Goal: Task Accomplishment & Management: Manage account settings

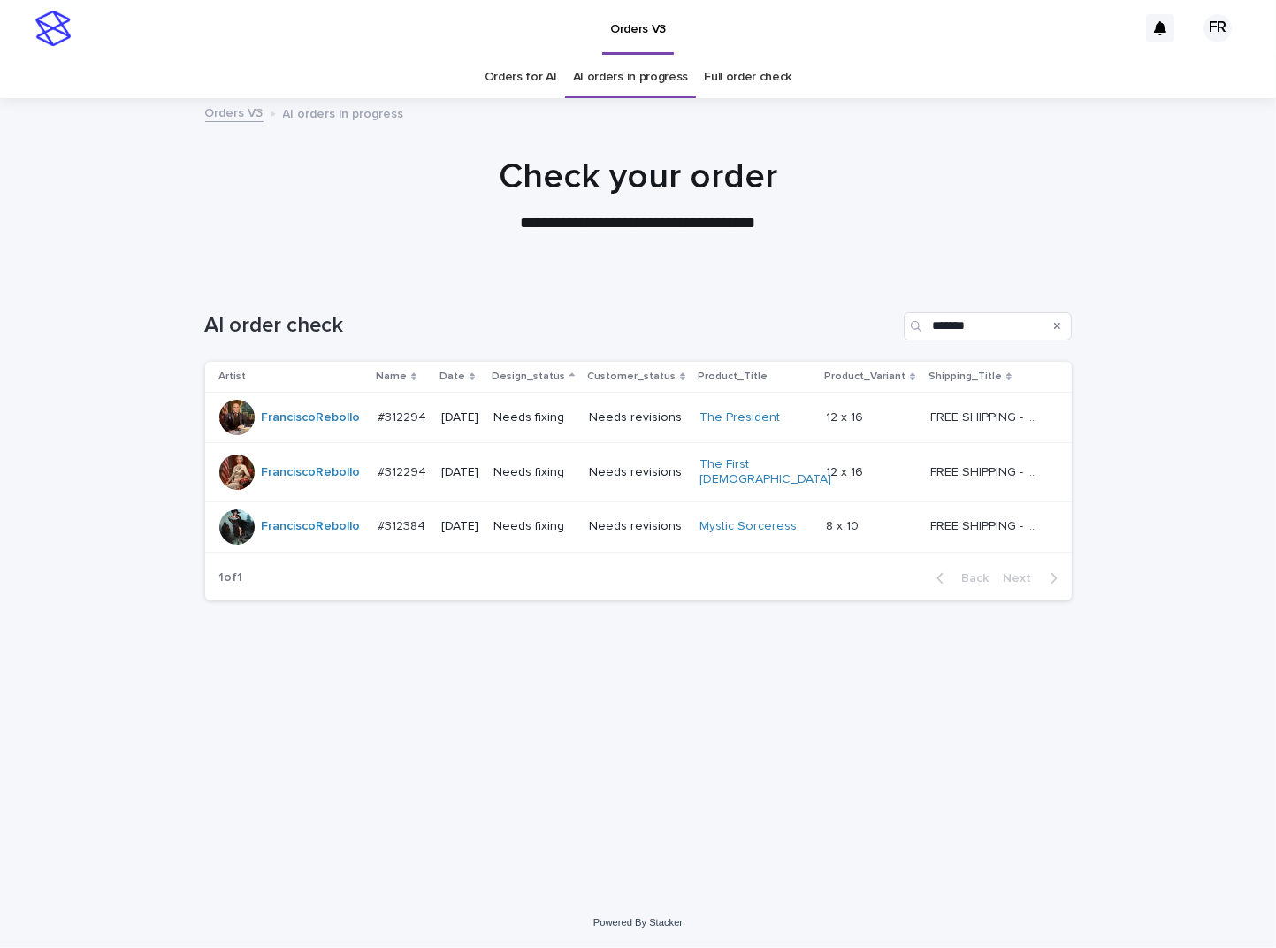
click at [486, 484] on td "[DATE]" at bounding box center [460, 472] width 52 height 59
click at [486, 398] on td "[DATE]" at bounding box center [460, 418] width 52 height 50
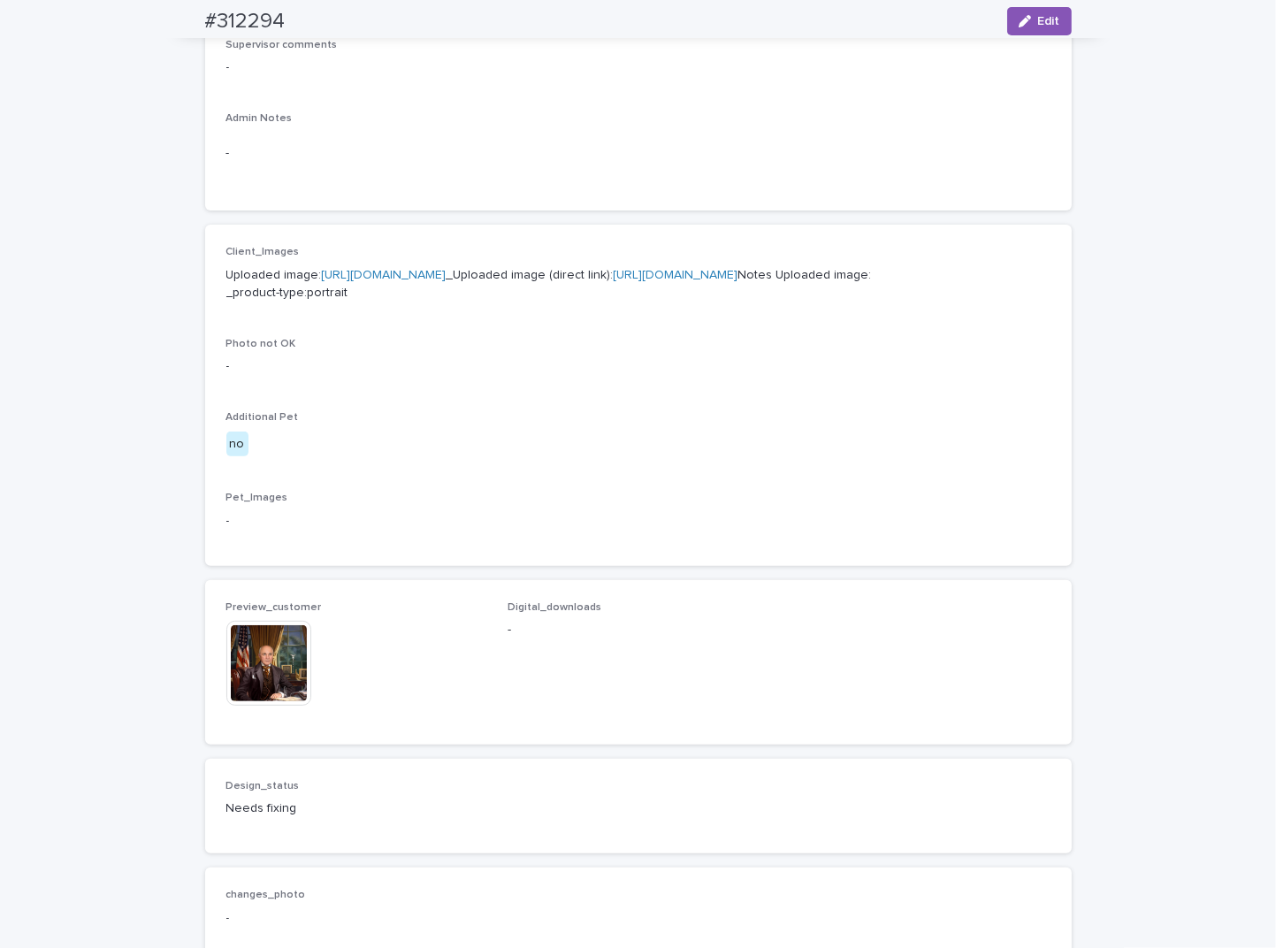
scroll to position [708, 0]
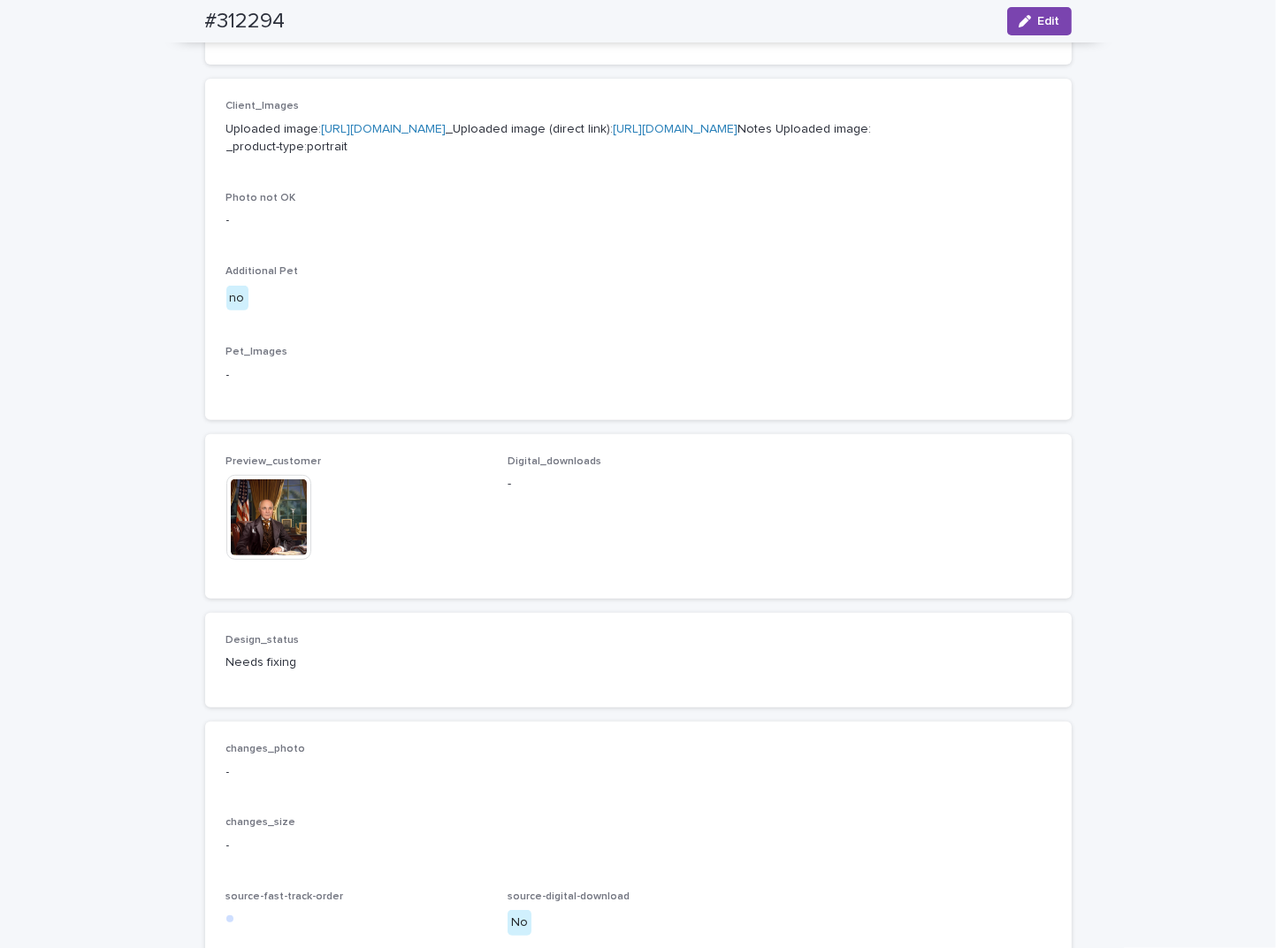
click at [266, 560] on img at bounding box center [268, 517] width 85 height 85
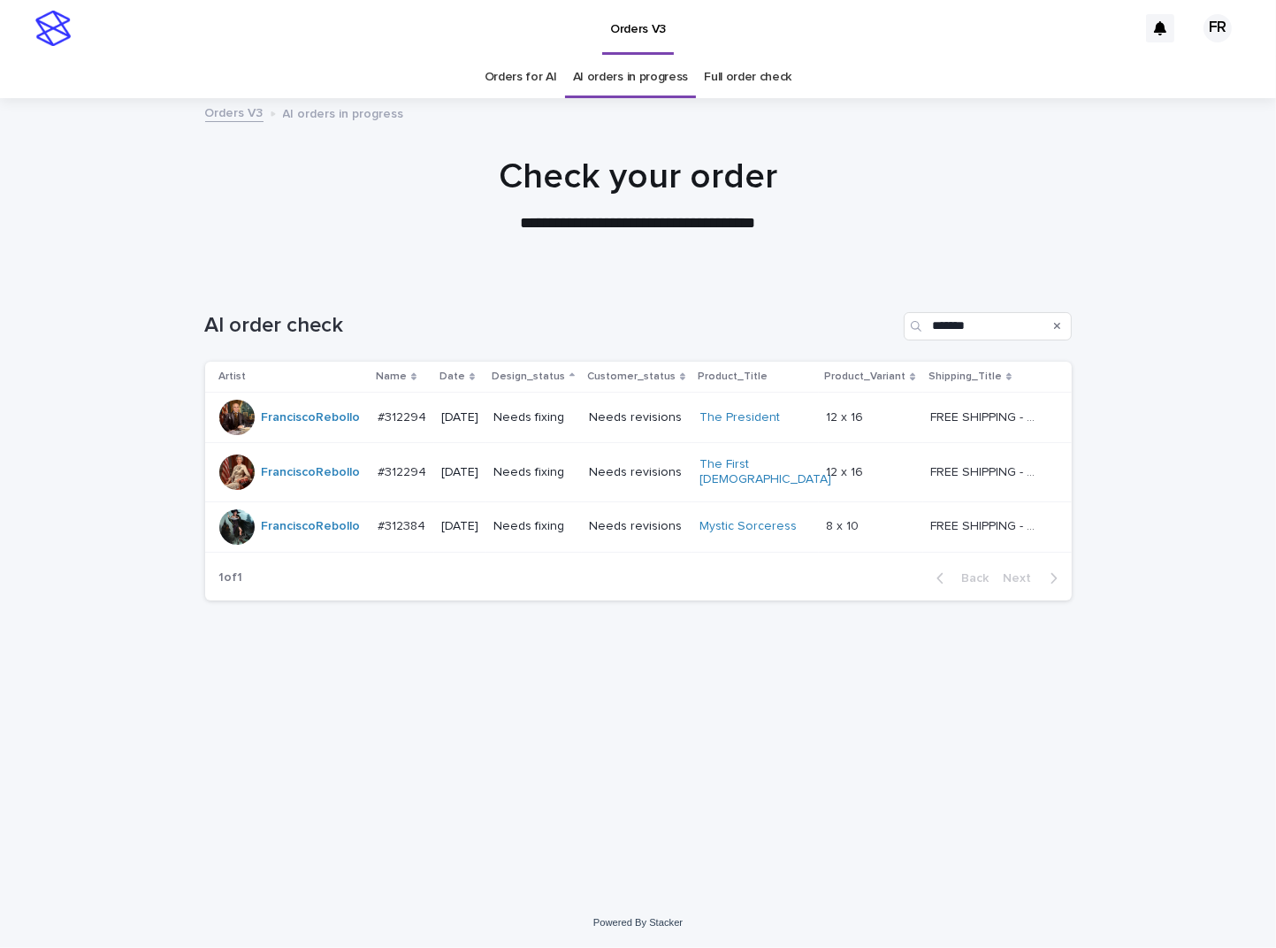
click at [464, 519] on p "[DATE]" at bounding box center [460, 526] width 38 height 15
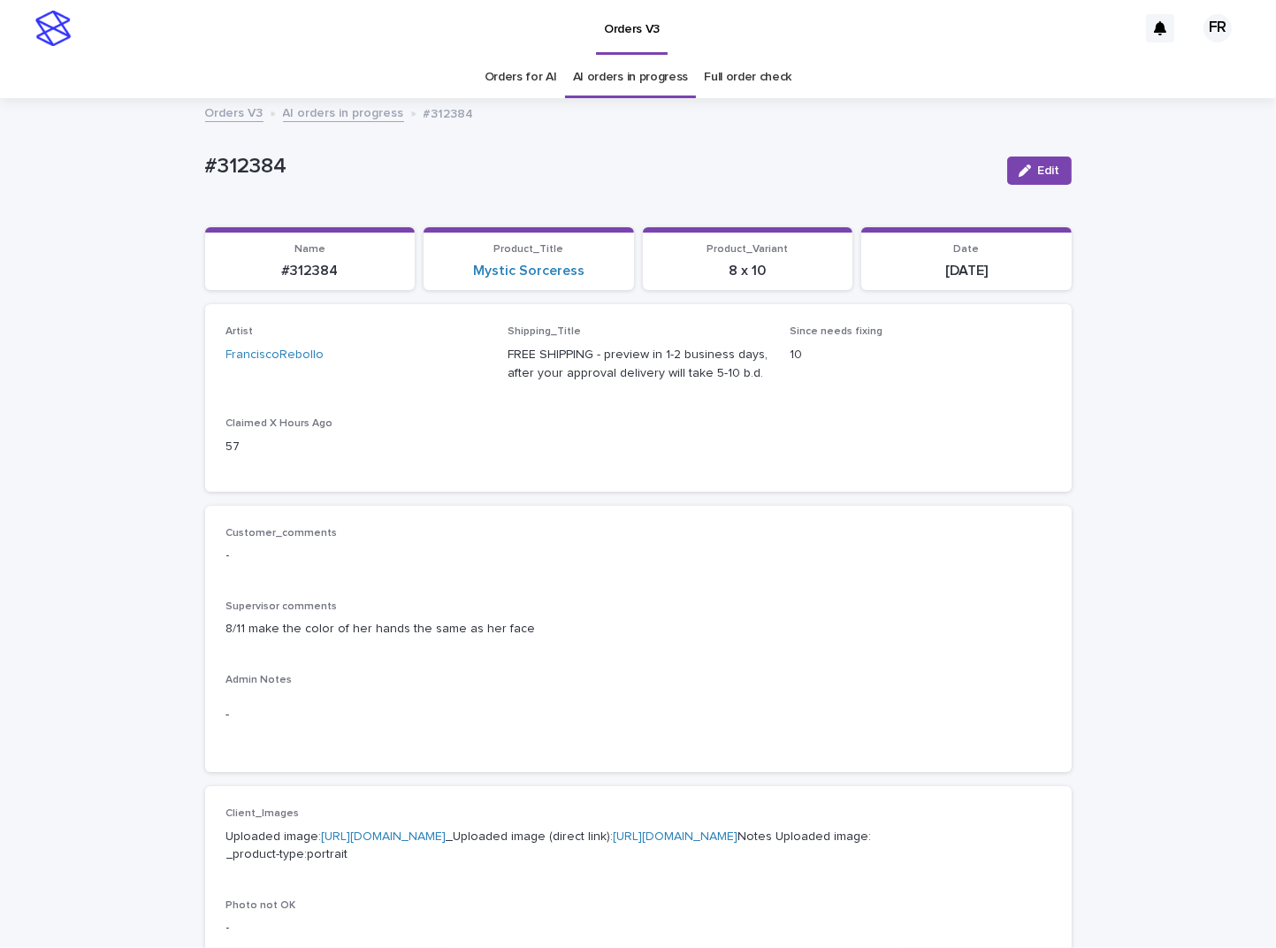
click at [571, 560] on p "-" at bounding box center [638, 556] width 824 height 19
click at [44, 384] on div "Loading... Saving… Loading... Saving… #312384 Edit #312384 Edit Sorry, there wa…" at bounding box center [638, 940] width 1276 height 1681
click at [794, 144] on div "#312384 Edit" at bounding box center [638, 170] width 867 height 71
click at [311, 272] on p "#312384" at bounding box center [310, 271] width 189 height 17
click at [311, 270] on p "#312384" at bounding box center [310, 271] width 189 height 17
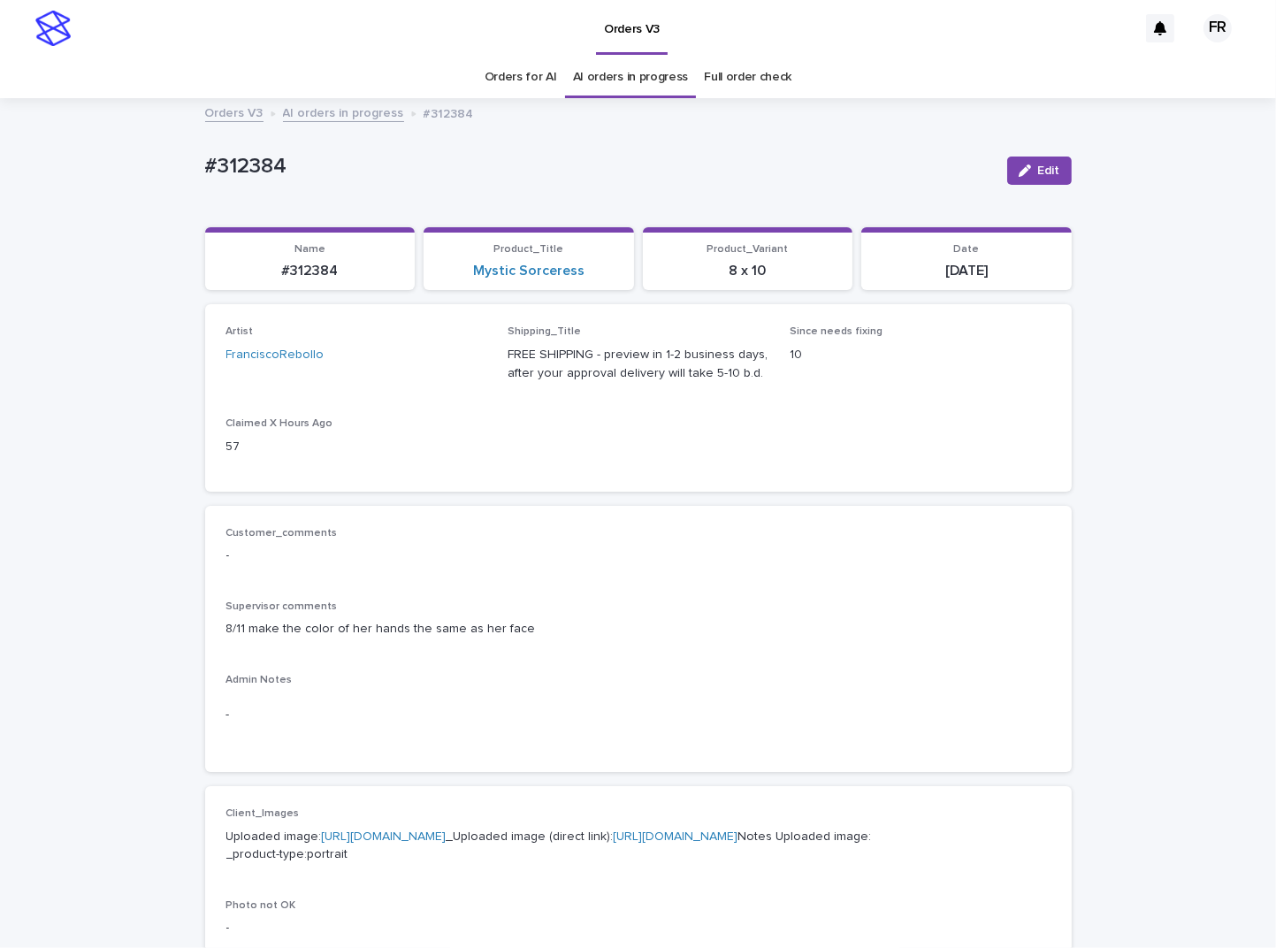
click at [309, 266] on p "#312384" at bounding box center [310, 271] width 189 height 17
click at [309, 267] on p "#312384" at bounding box center [310, 271] width 189 height 17
copy p "312384"
click at [539, 616] on div "8/11 make the color of her hands the same as her face" at bounding box center [638, 627] width 824 height 22
click at [1016, 165] on button "Edit" at bounding box center [1039, 171] width 65 height 28
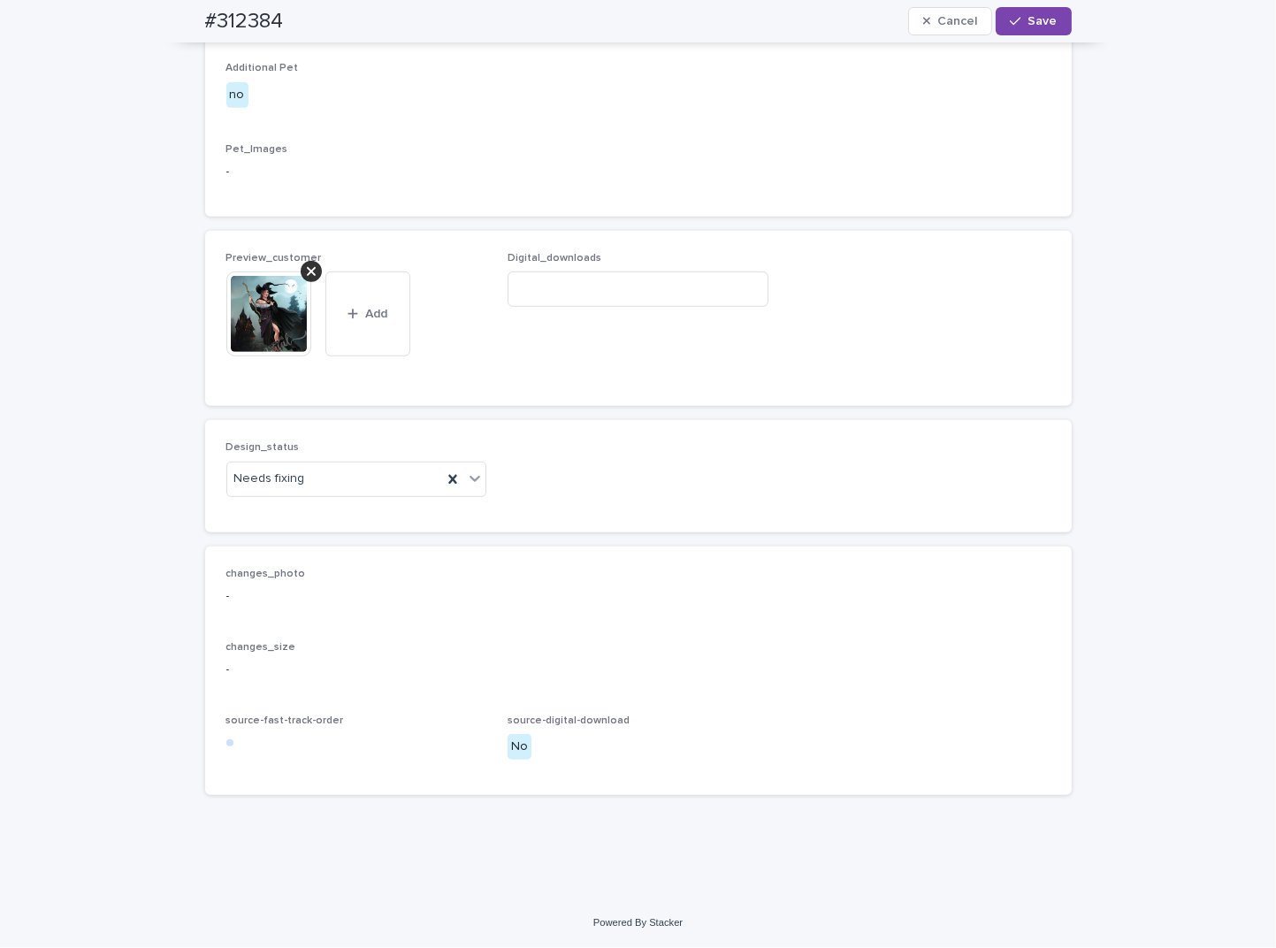
scroll to position [1017, 0]
click at [293, 512] on div "Uploaded" at bounding box center [349, 513] width 259 height 31
click at [310, 270] on div at bounding box center [311, 271] width 21 height 21
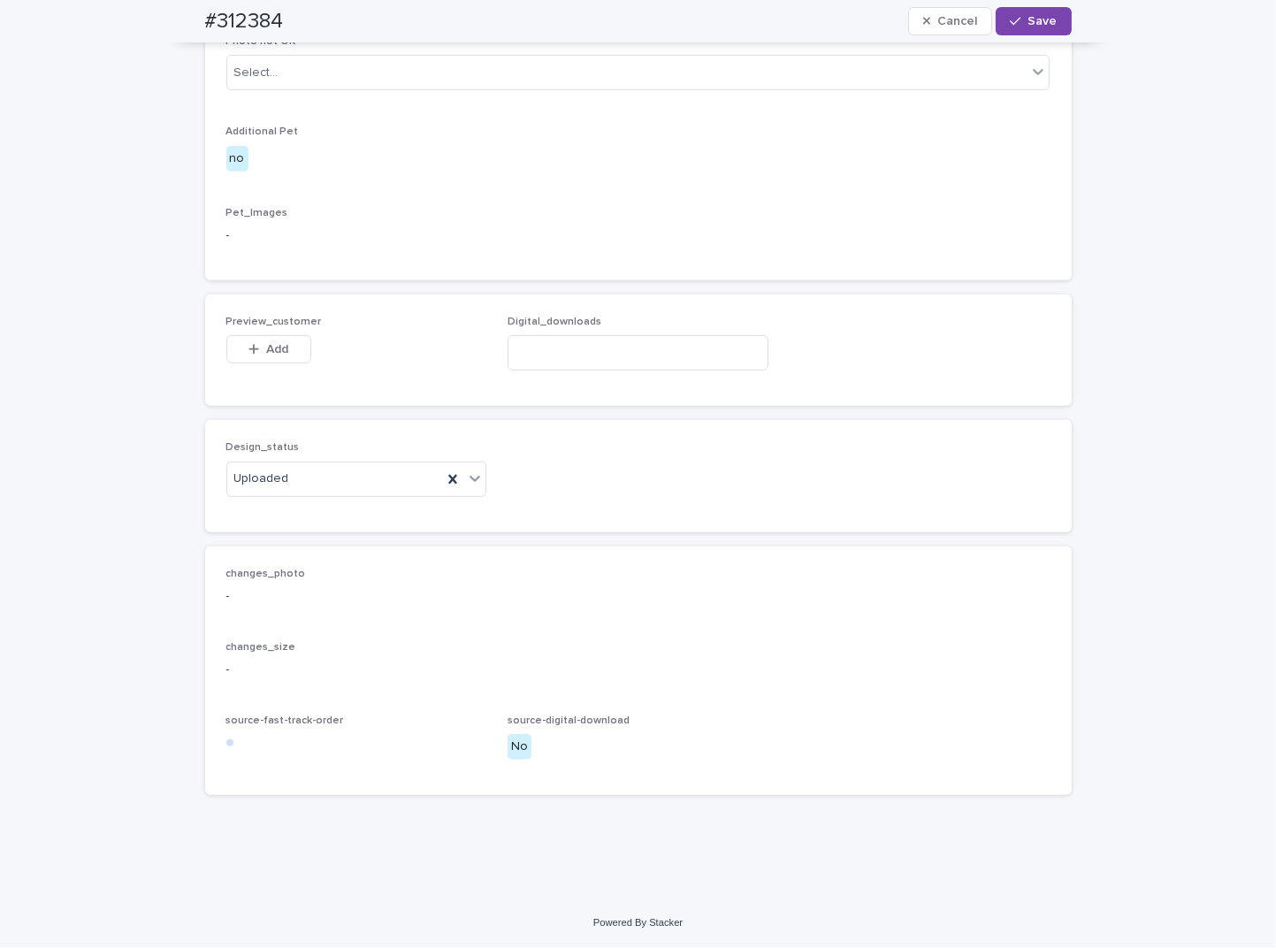
scroll to position [953, 0]
click at [235, 350] on button "Add" at bounding box center [268, 349] width 85 height 28
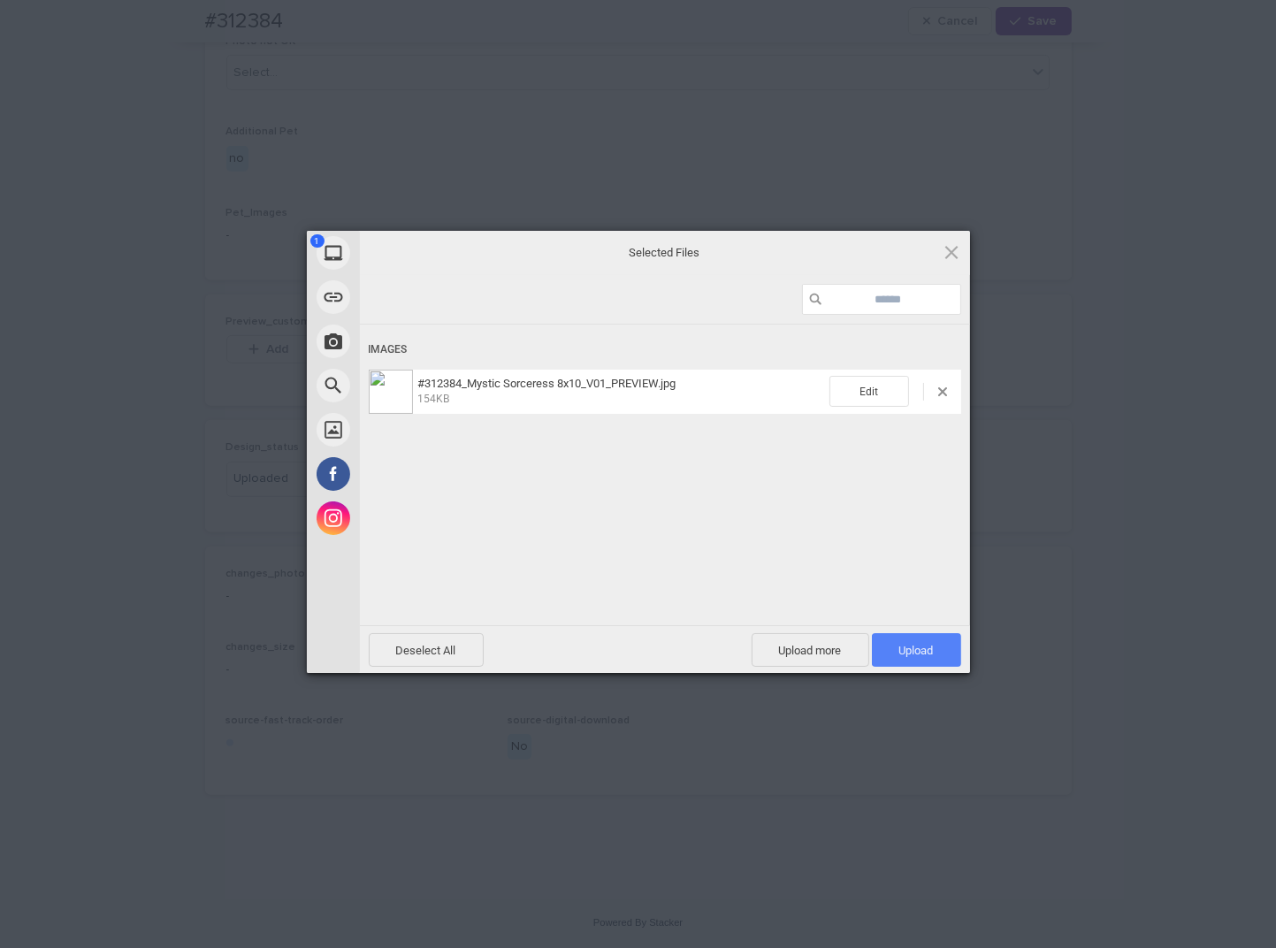
click at [904, 659] on span "Upload 1" at bounding box center [916, 650] width 89 height 34
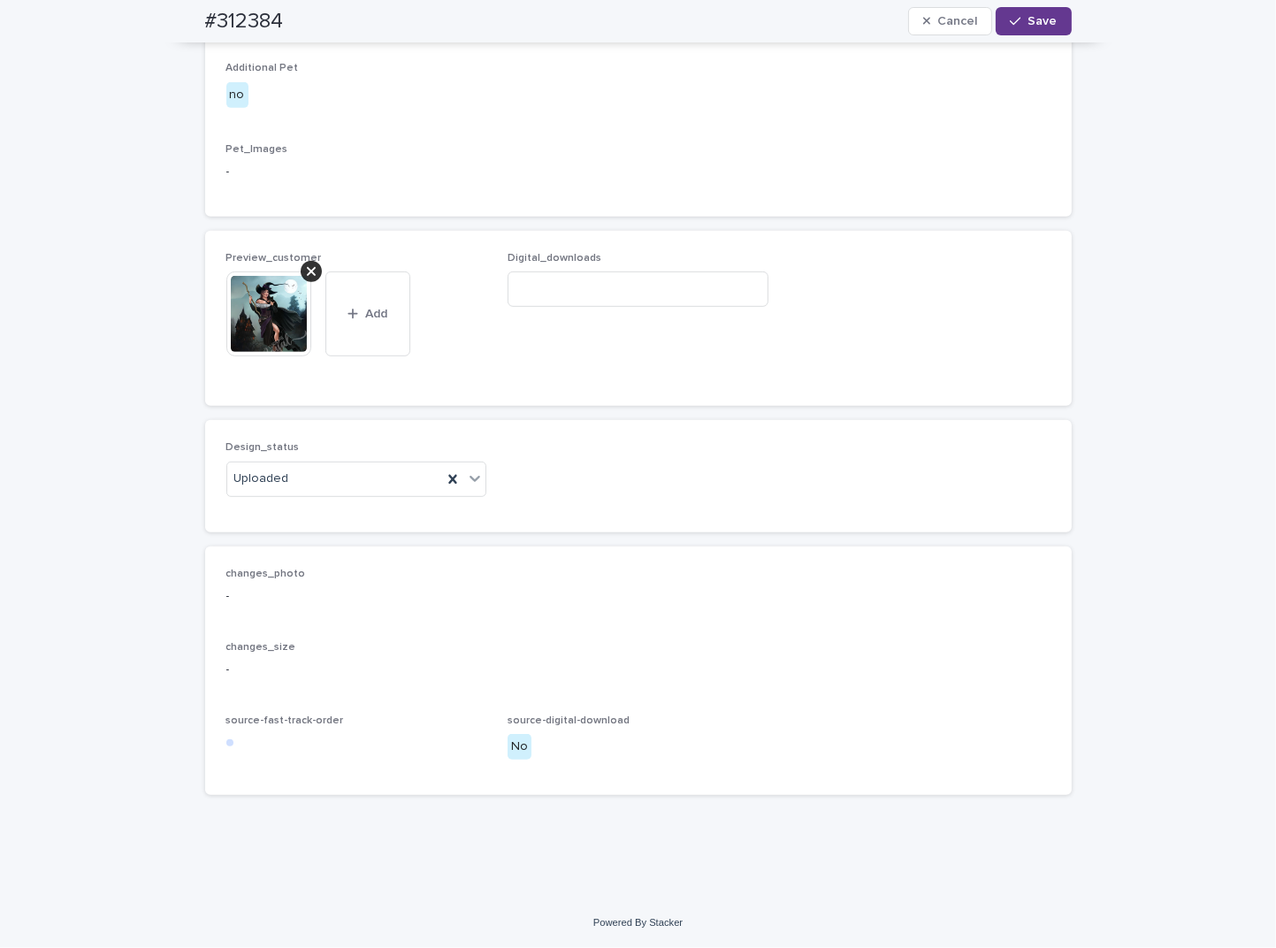
drag, startPoint x: 1021, startPoint y: 15, endPoint x: 972, endPoint y: 1, distance: 50.7
click at [1021, 16] on button "Save" at bounding box center [1033, 21] width 75 height 28
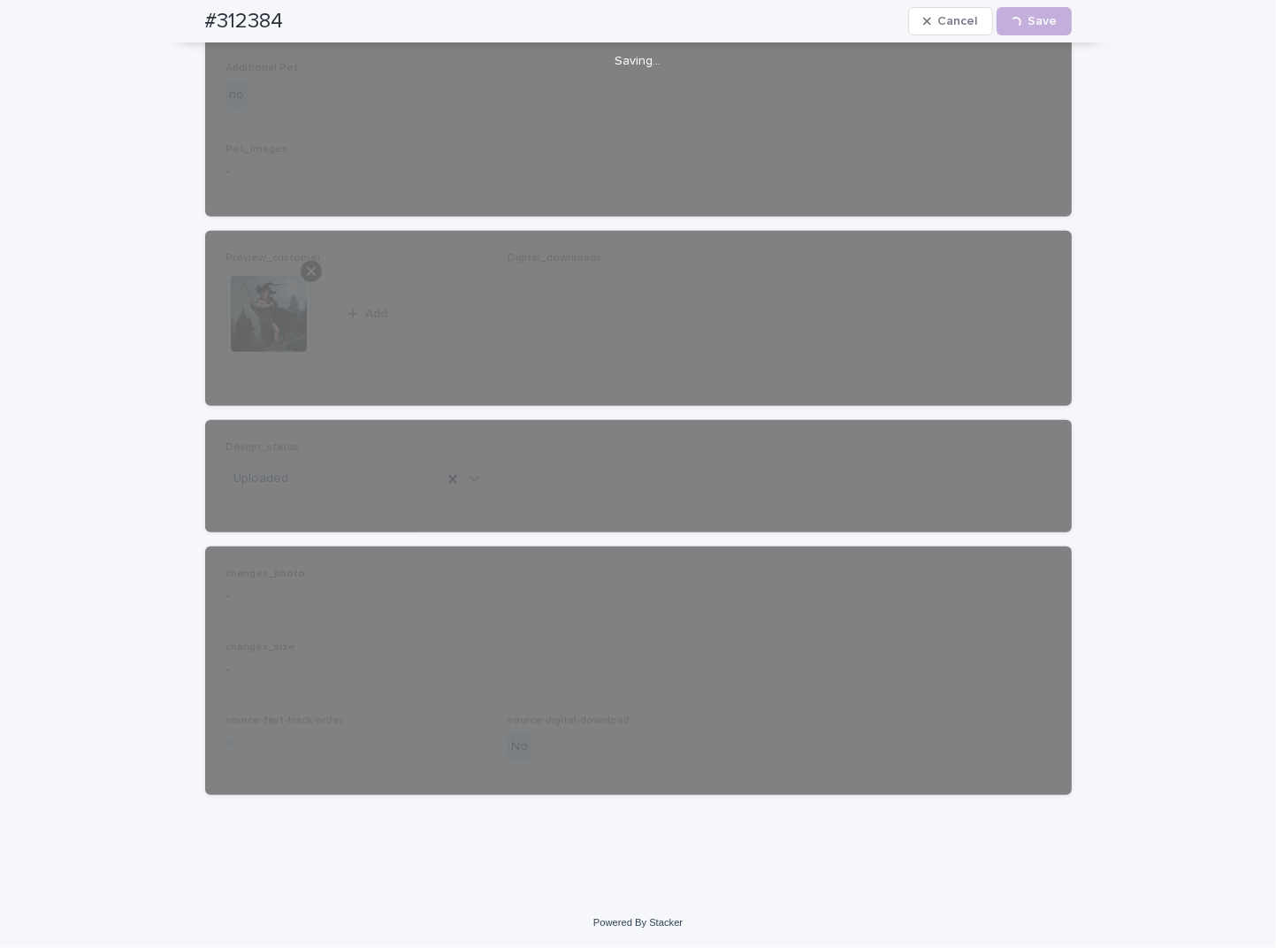
click at [261, 17] on h2 "#312384" at bounding box center [244, 22] width 79 height 26
click at [260, 18] on h2 "#312384" at bounding box center [244, 22] width 79 height 26
copy h2 "312384"
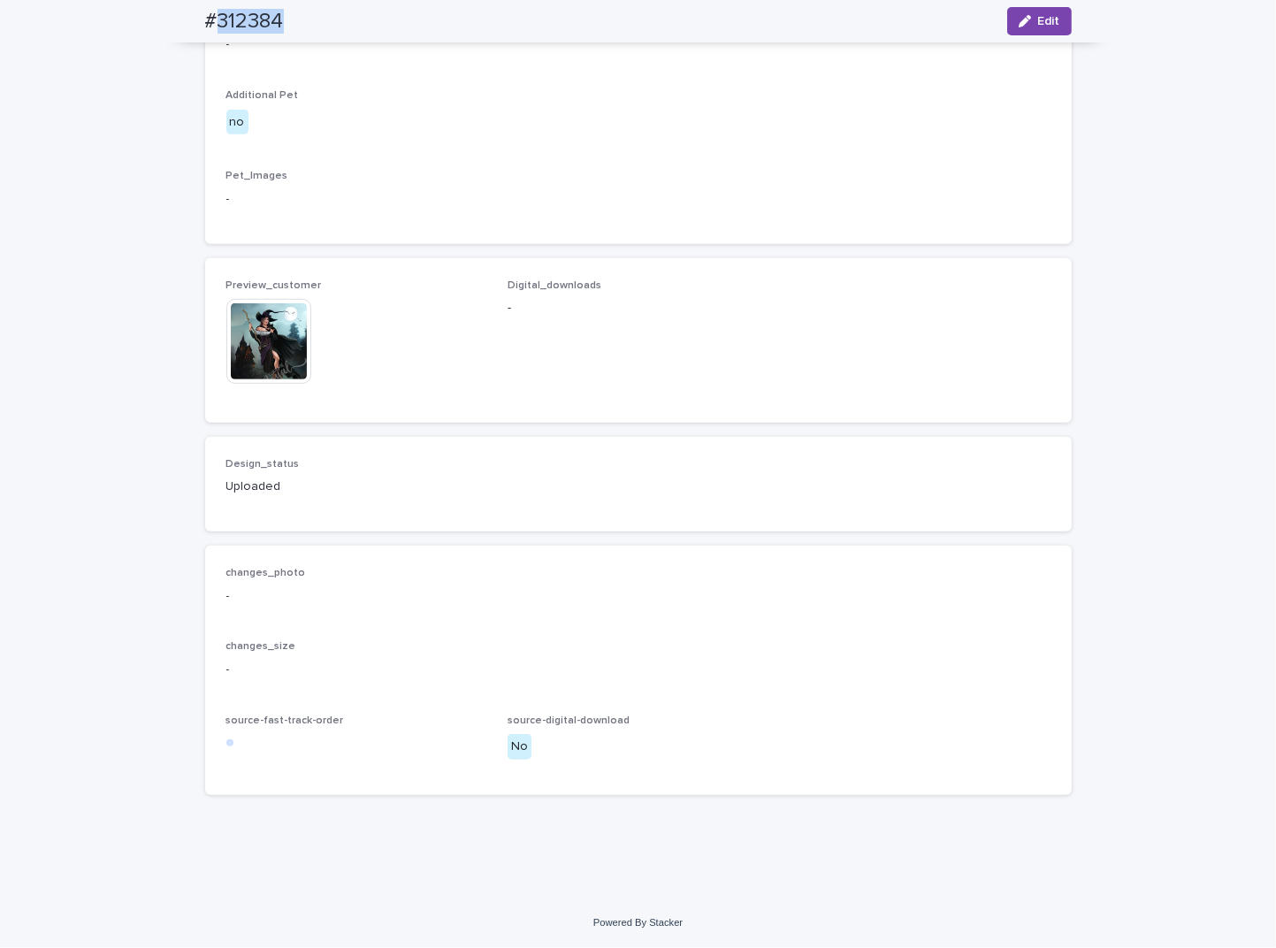
scroll to position [932, 0]
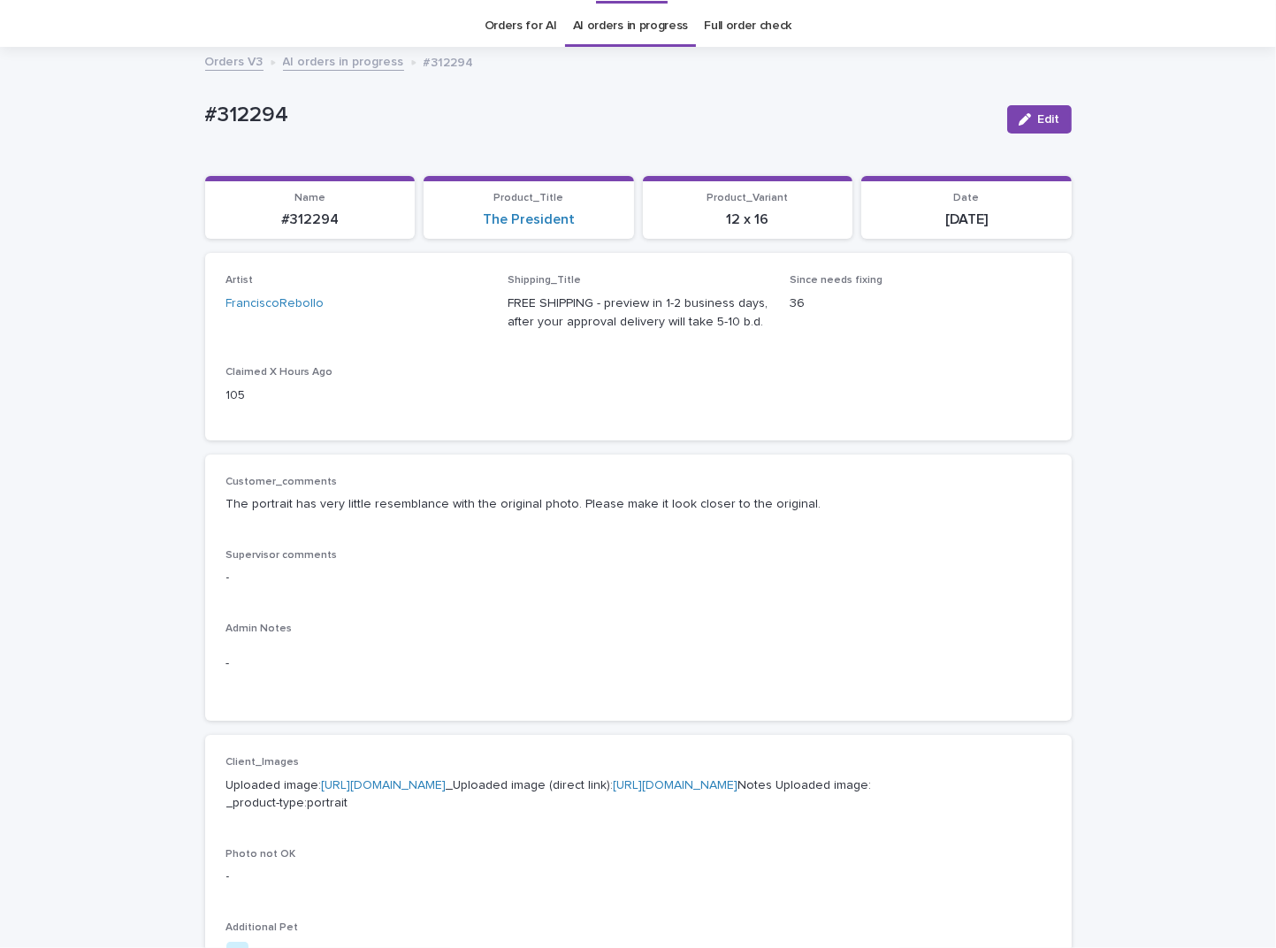
scroll to position [56, 0]
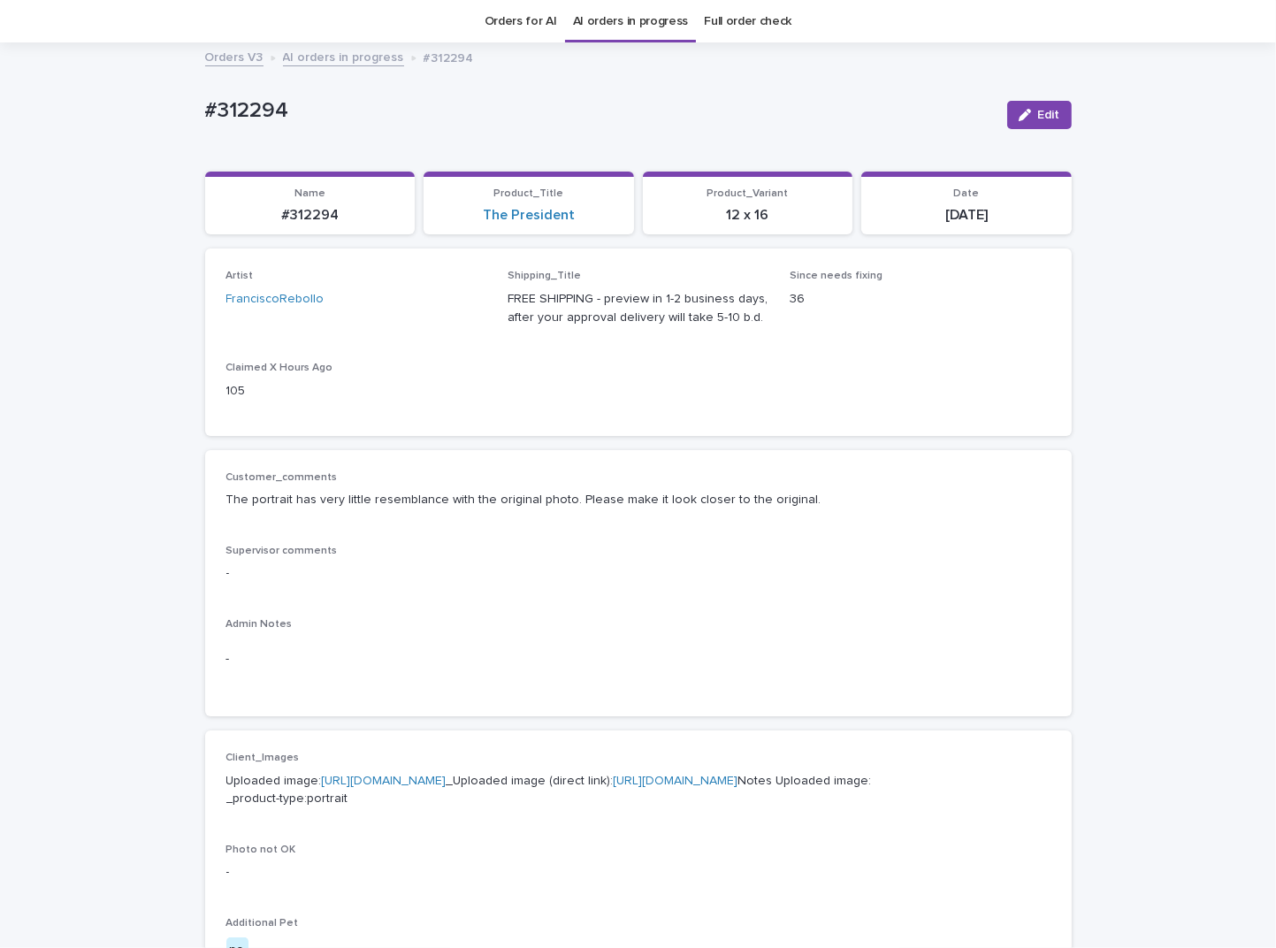
click at [539, 398] on div "Artist FranciscoRebollo Shipping_Title FREE SHIPPING - preview in 1-2 business …" at bounding box center [638, 342] width 824 height 144
click at [304, 210] on p "#312294" at bounding box center [310, 215] width 189 height 17
copy p "312294"
click at [1048, 109] on span "Edit" at bounding box center [1049, 115] width 22 height 12
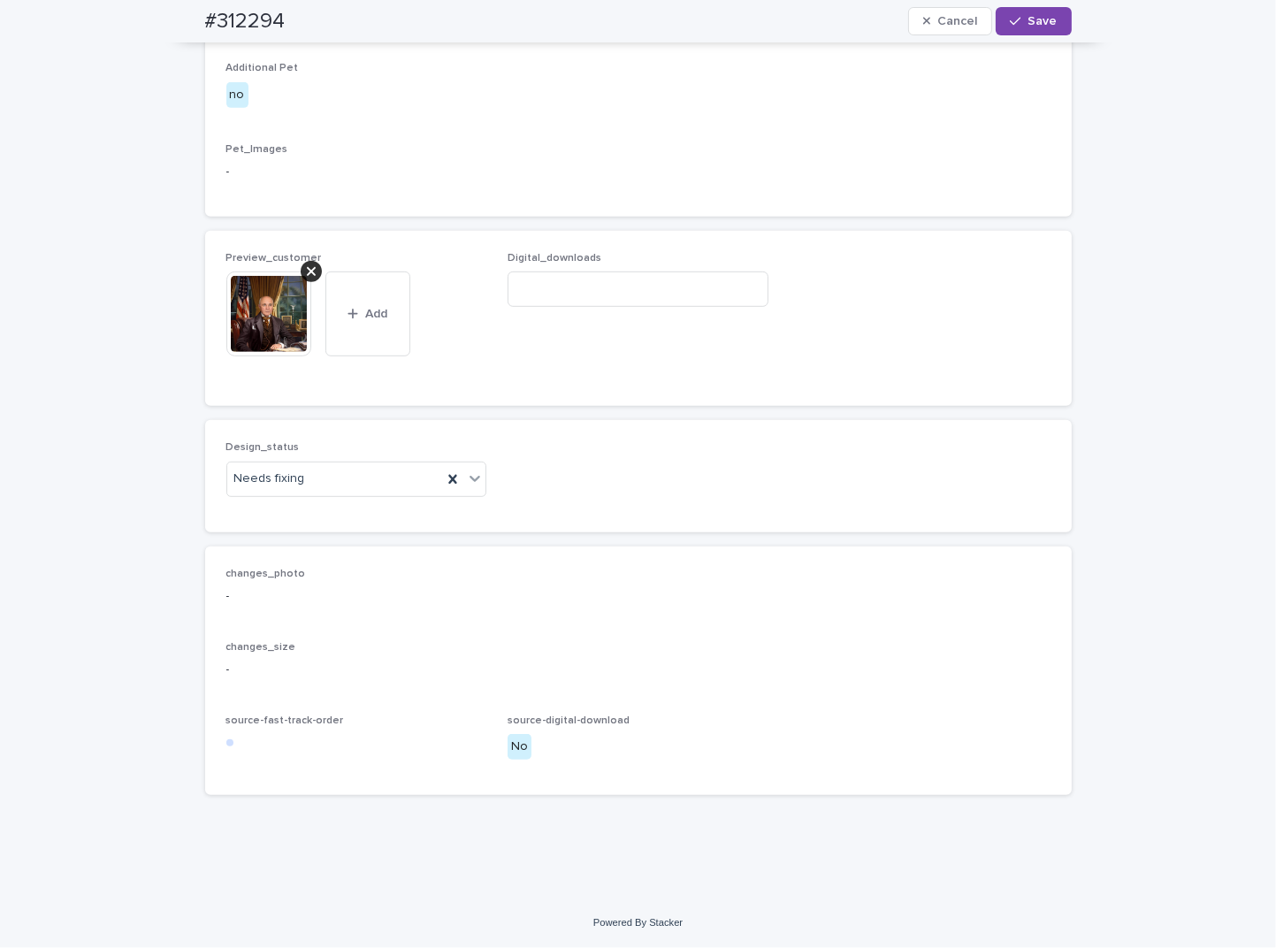
scroll to position [1036, 0]
click at [280, 513] on div "Uploaded" at bounding box center [349, 513] width 259 height 31
click at [307, 270] on icon at bounding box center [311, 271] width 9 height 9
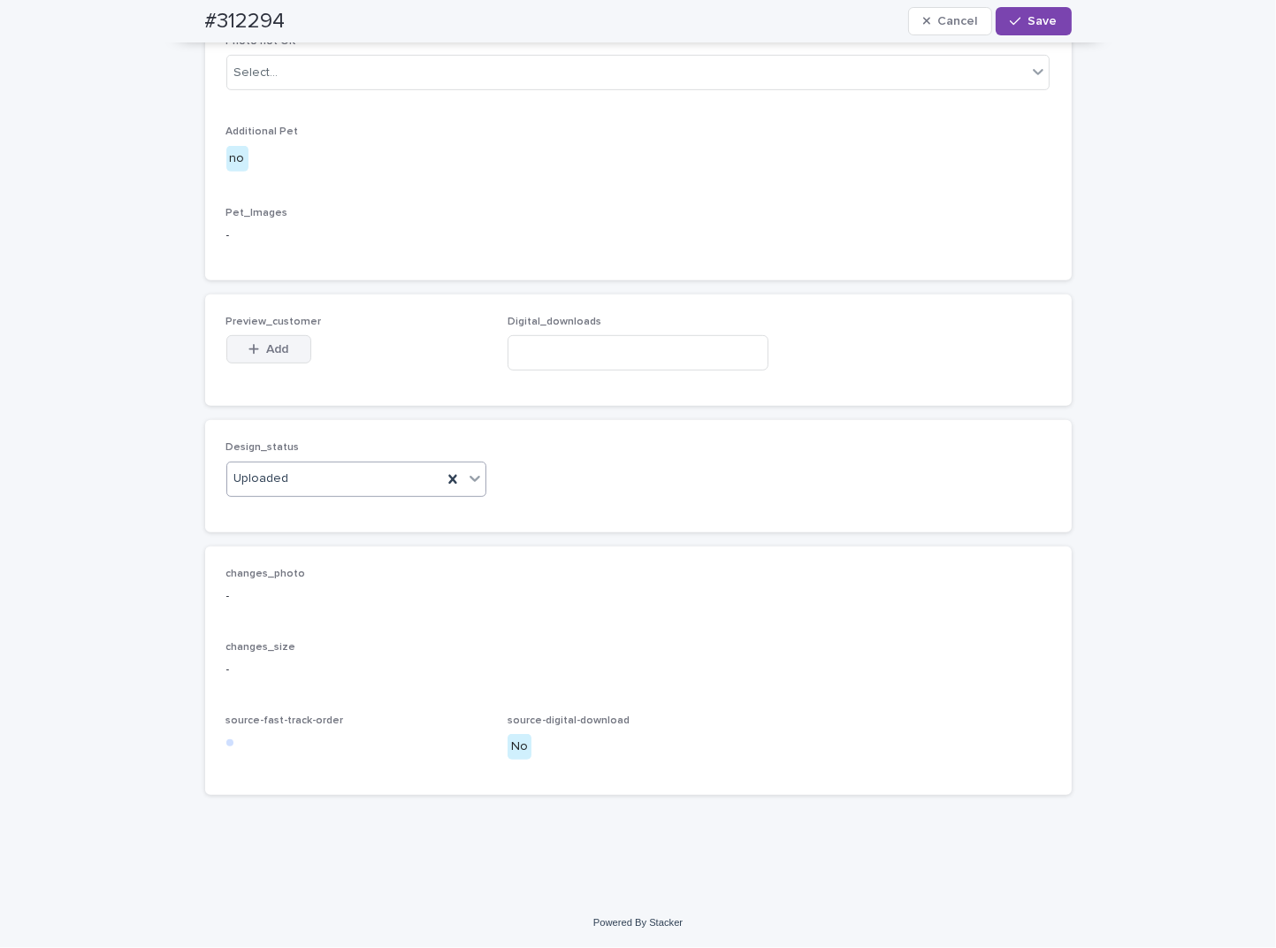
scroll to position [972, 0]
click at [263, 346] on button "Add" at bounding box center [268, 349] width 85 height 28
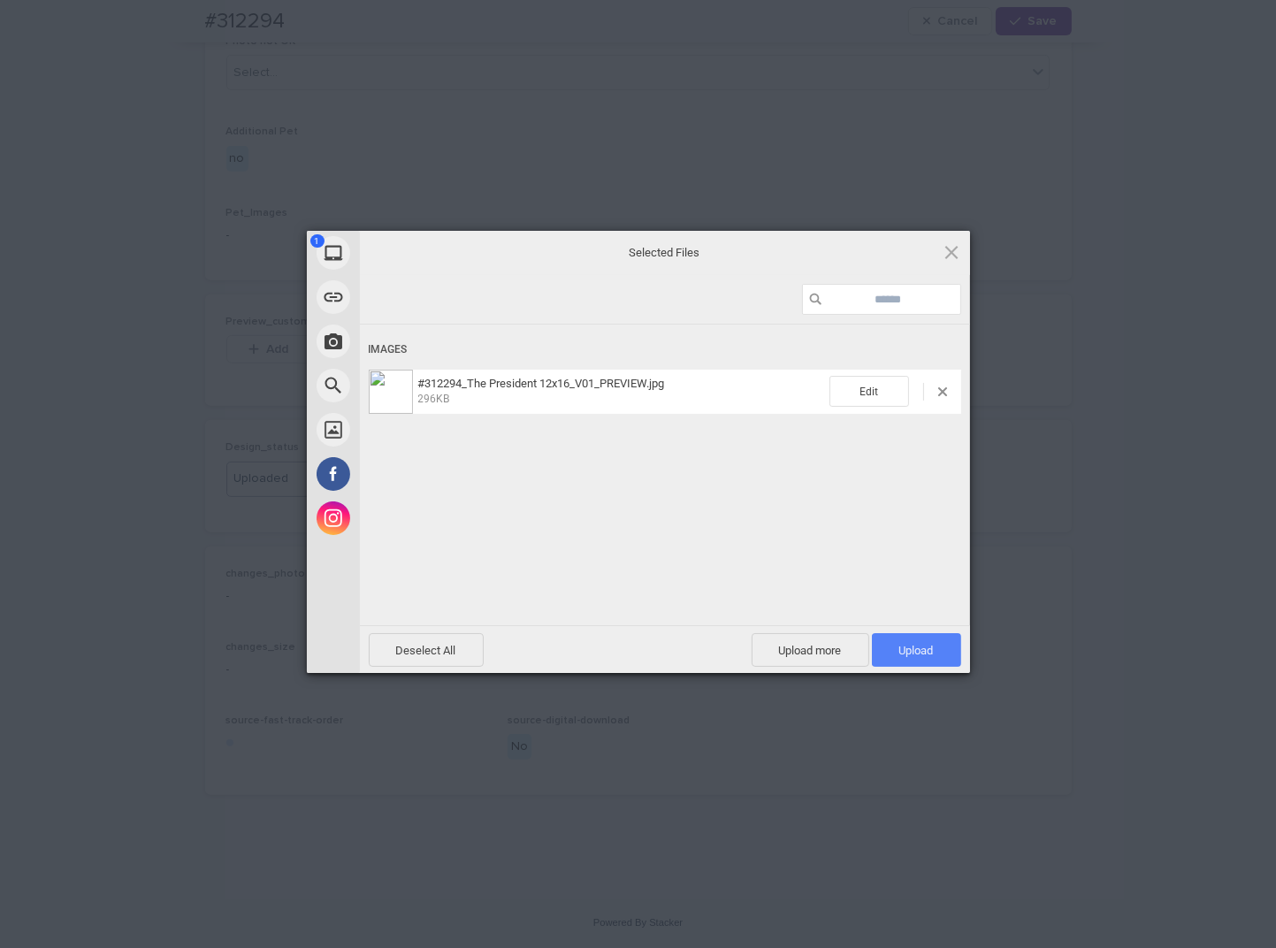
click at [897, 649] on span "Upload 1" at bounding box center [916, 650] width 89 height 34
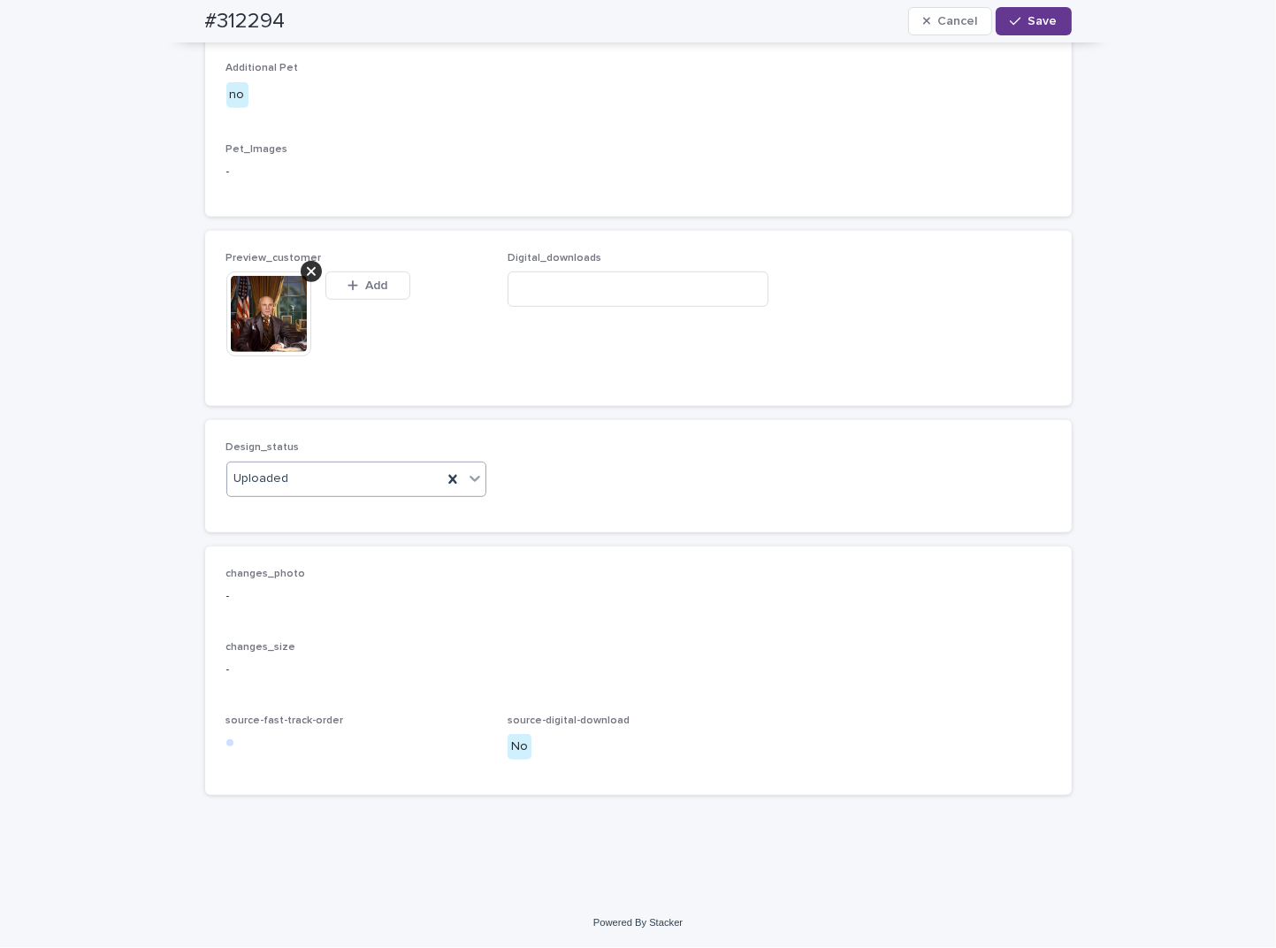
scroll to position [1003, 0]
click at [1029, 21] on span "Save" at bounding box center [1043, 21] width 29 height 12
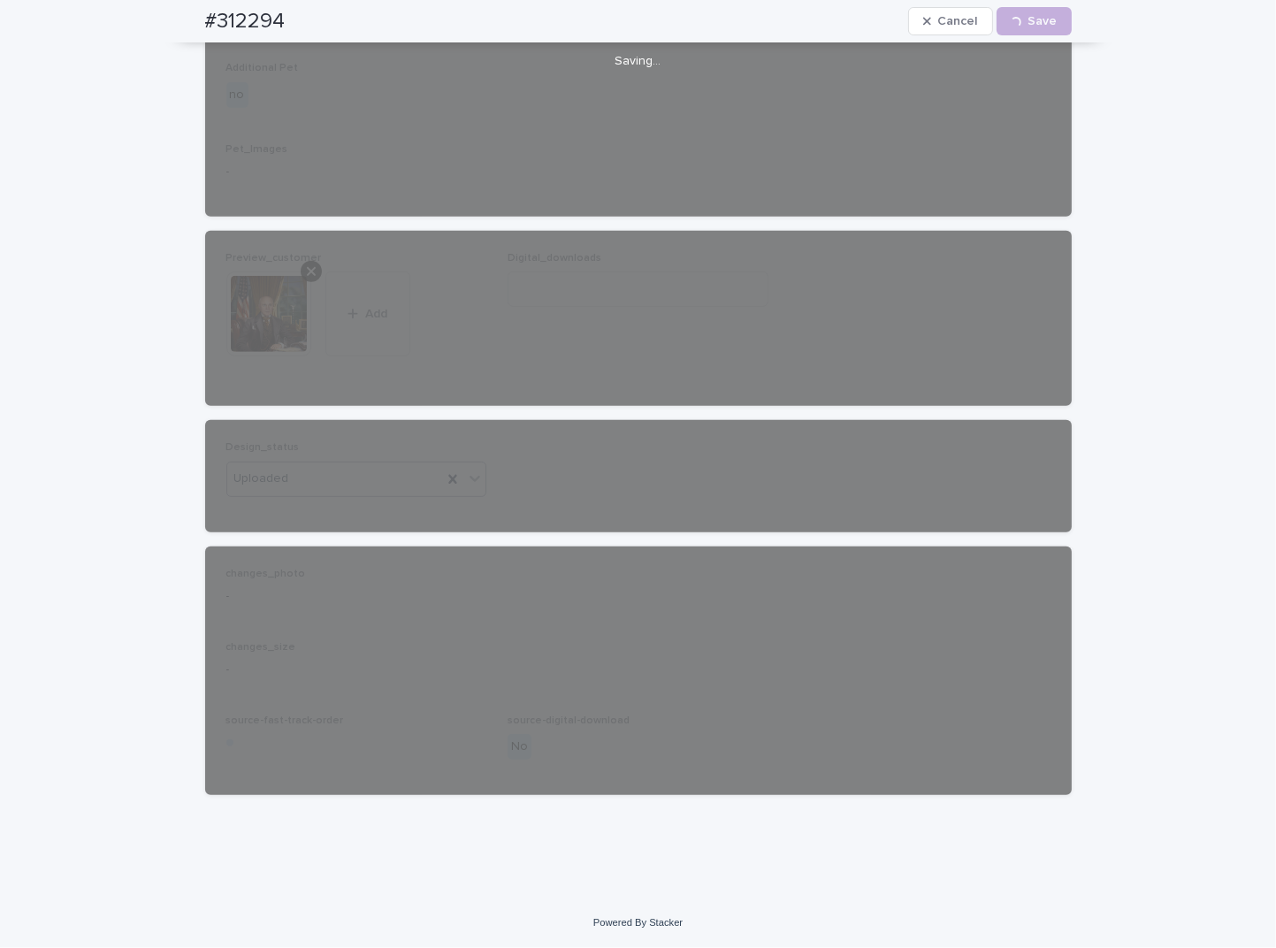
click at [233, 12] on h2 "#312294" at bounding box center [245, 22] width 80 height 26
click at [233, 11] on h2 "#312294" at bounding box center [245, 22] width 80 height 26
copy h2 "312294"
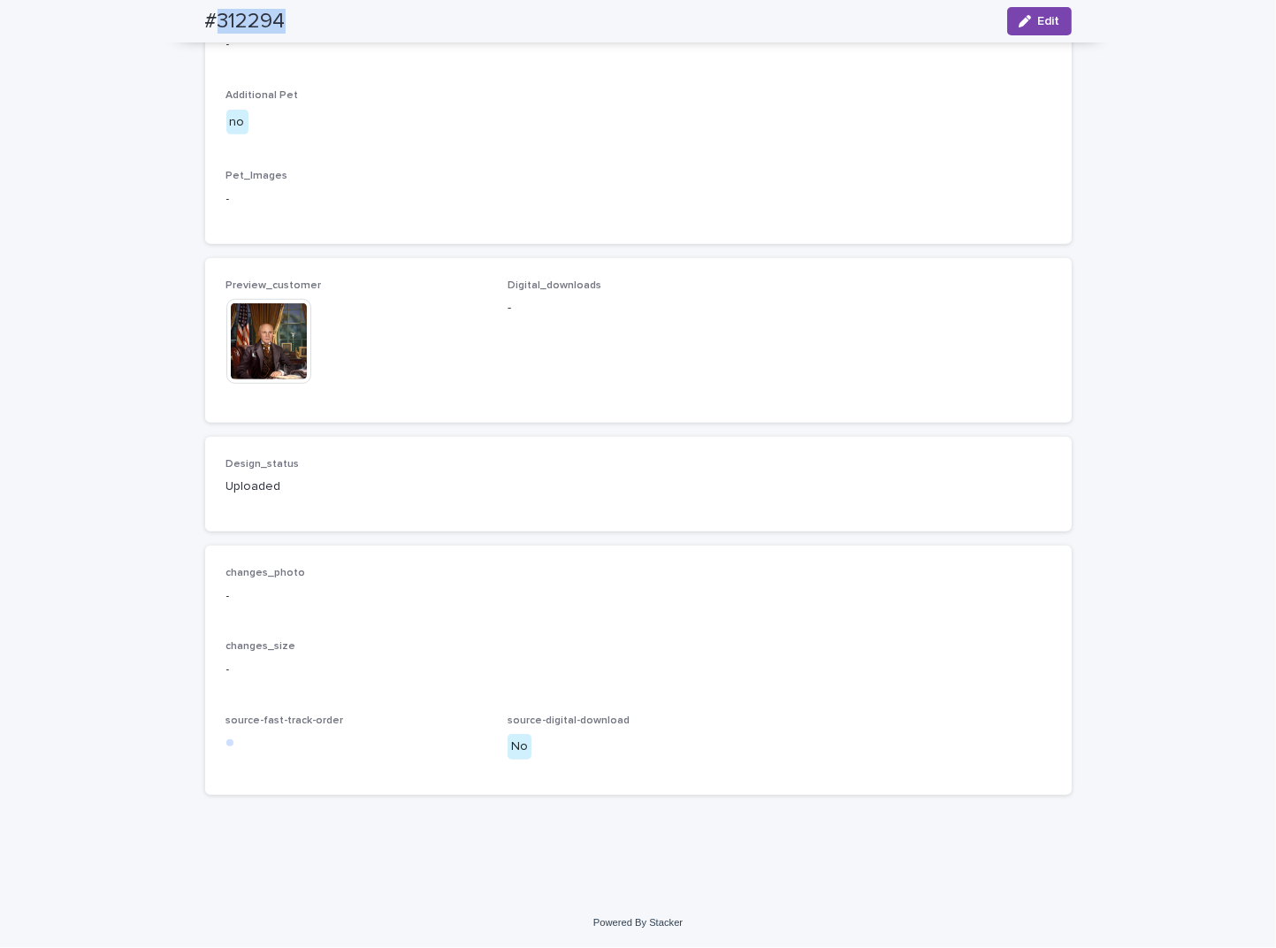
scroll to position [982, 0]
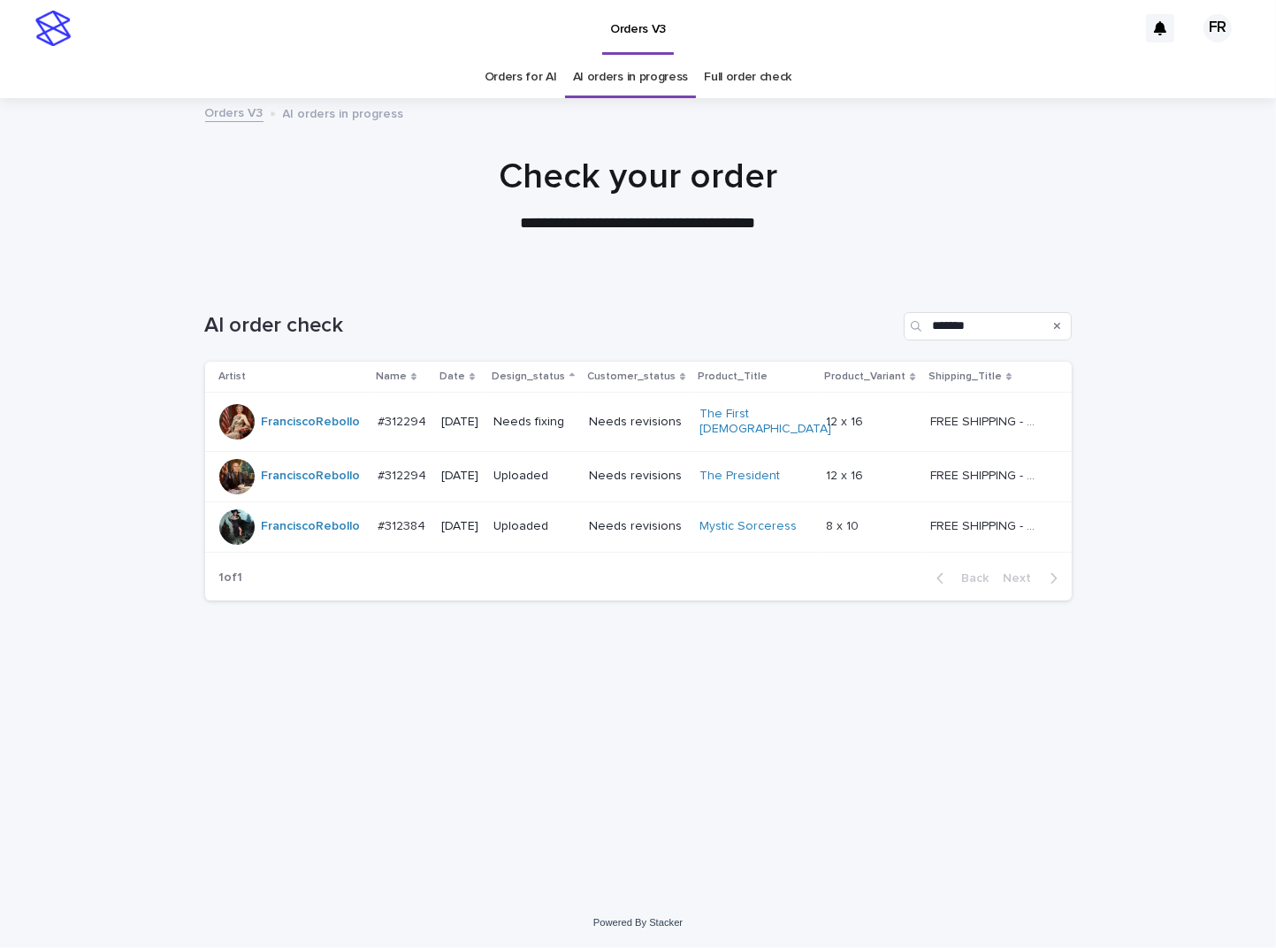
click at [516, 414] on td "Needs fixing" at bounding box center [534, 422] width 96 height 59
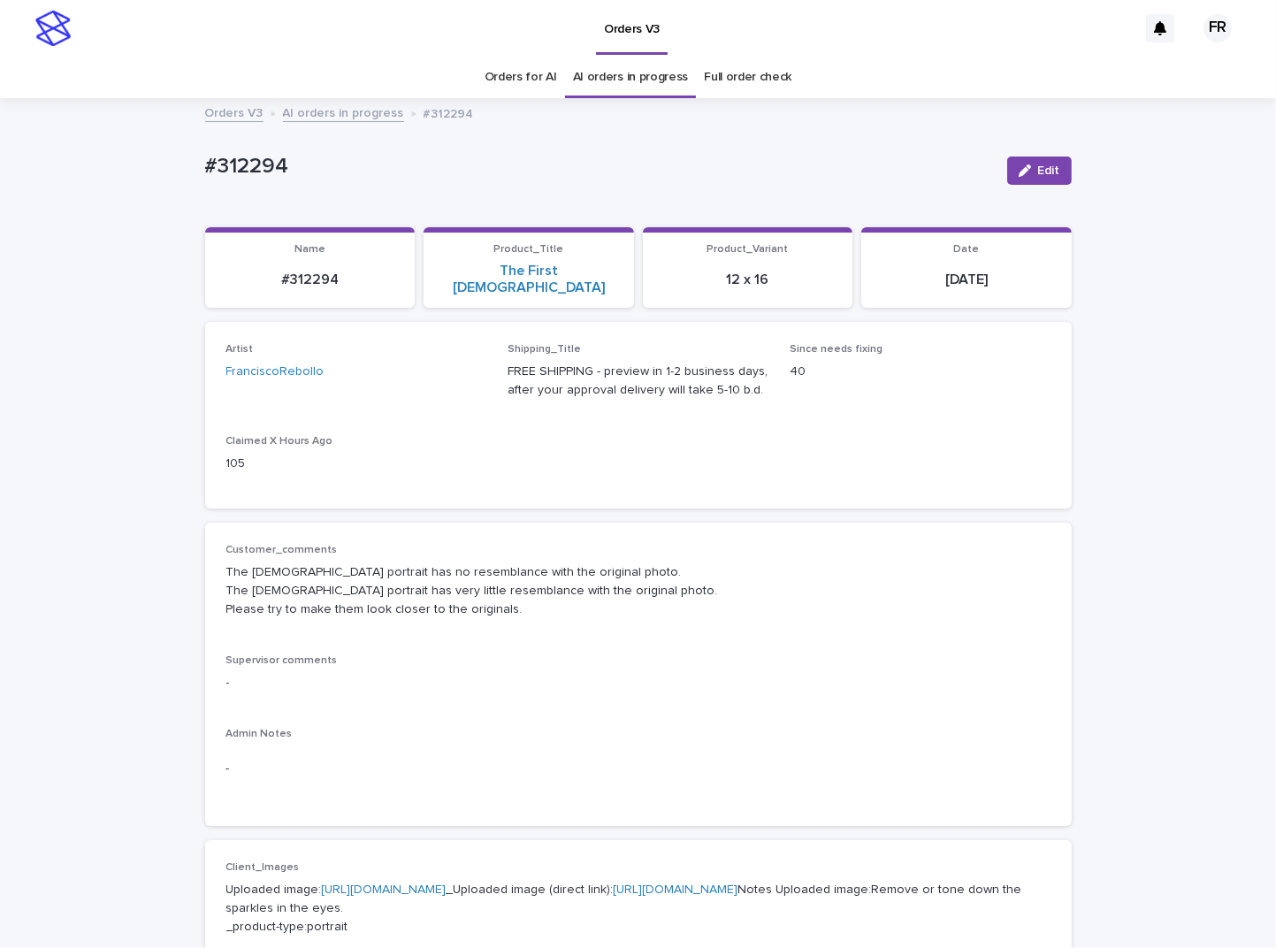
click at [315, 272] on p "#312294" at bounding box center [310, 280] width 189 height 17
copy p "312294"
click at [1021, 177] on button "Edit" at bounding box center [1039, 171] width 65 height 28
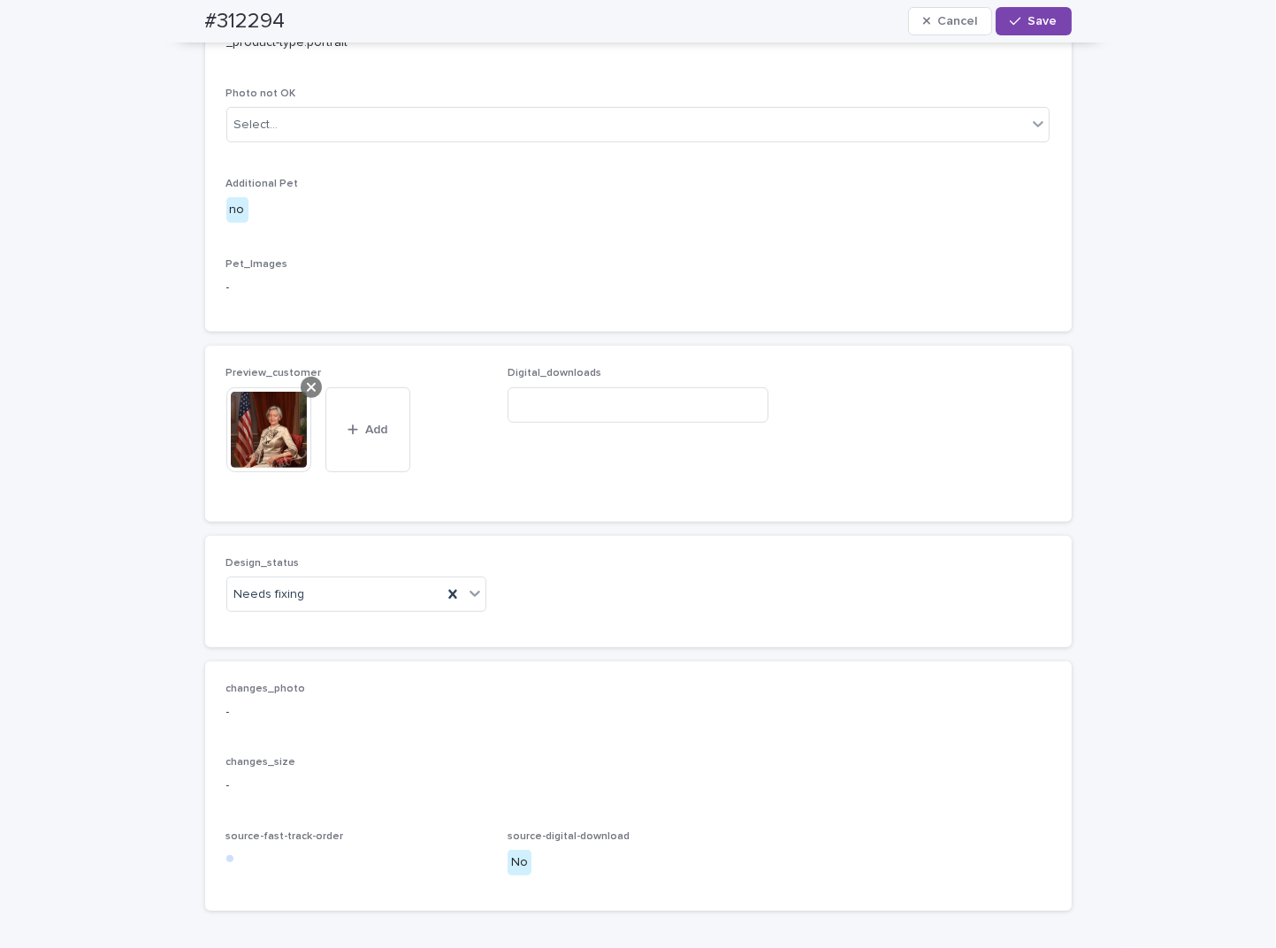
click at [307, 394] on icon at bounding box center [311, 387] width 9 height 14
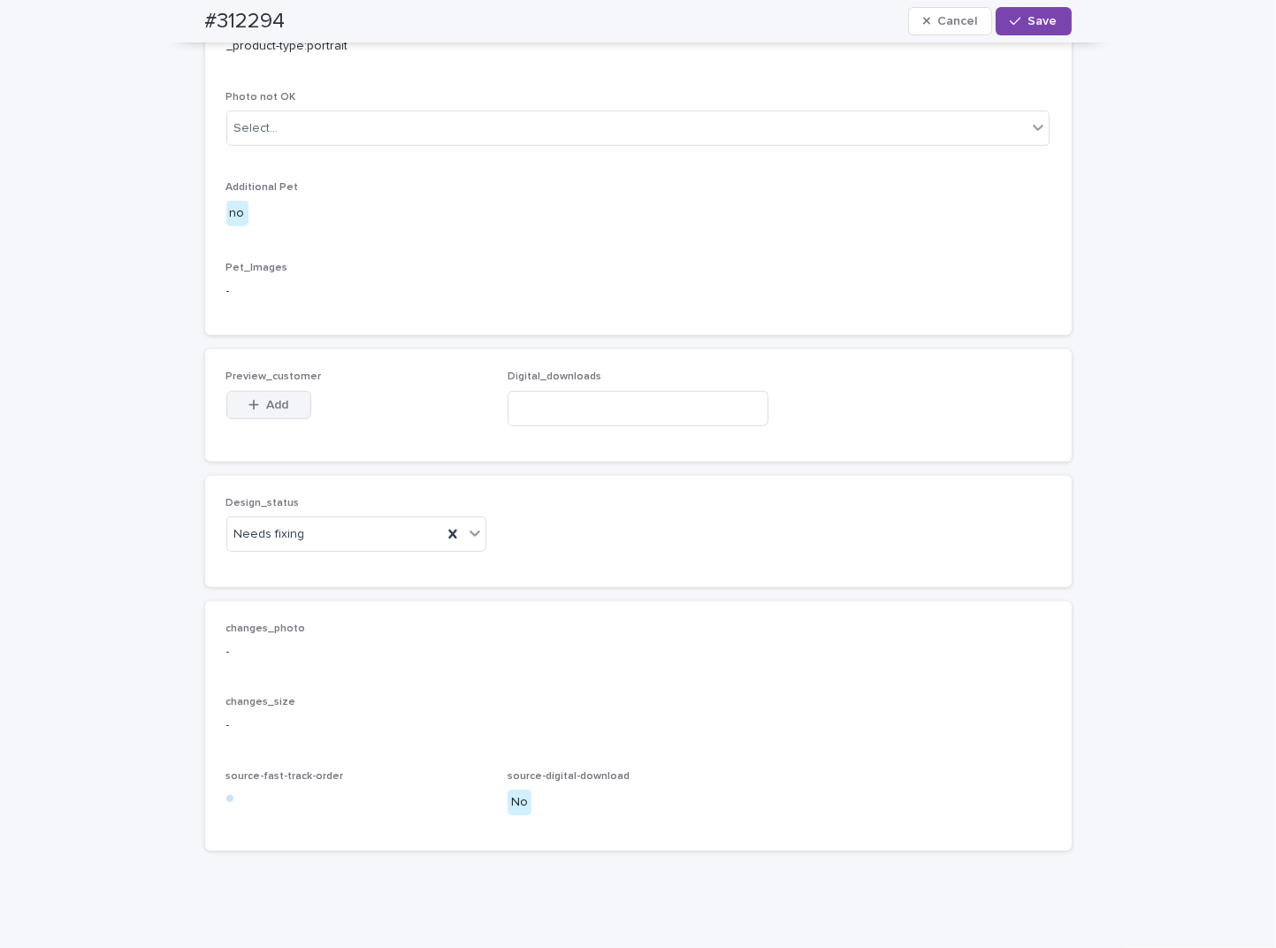
scroll to position [853, 0]
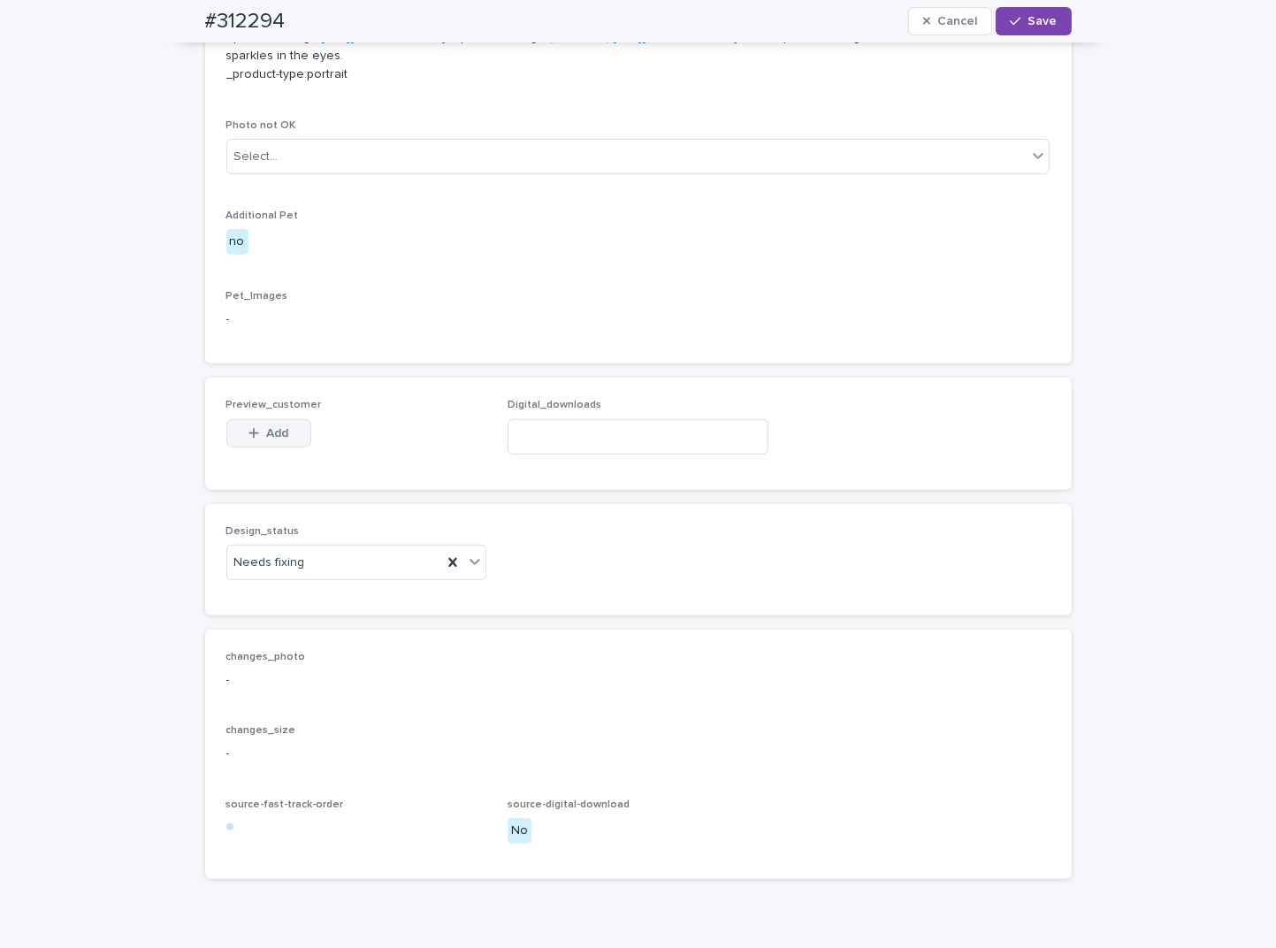
click at [267, 440] on span "Add" at bounding box center [277, 433] width 22 height 12
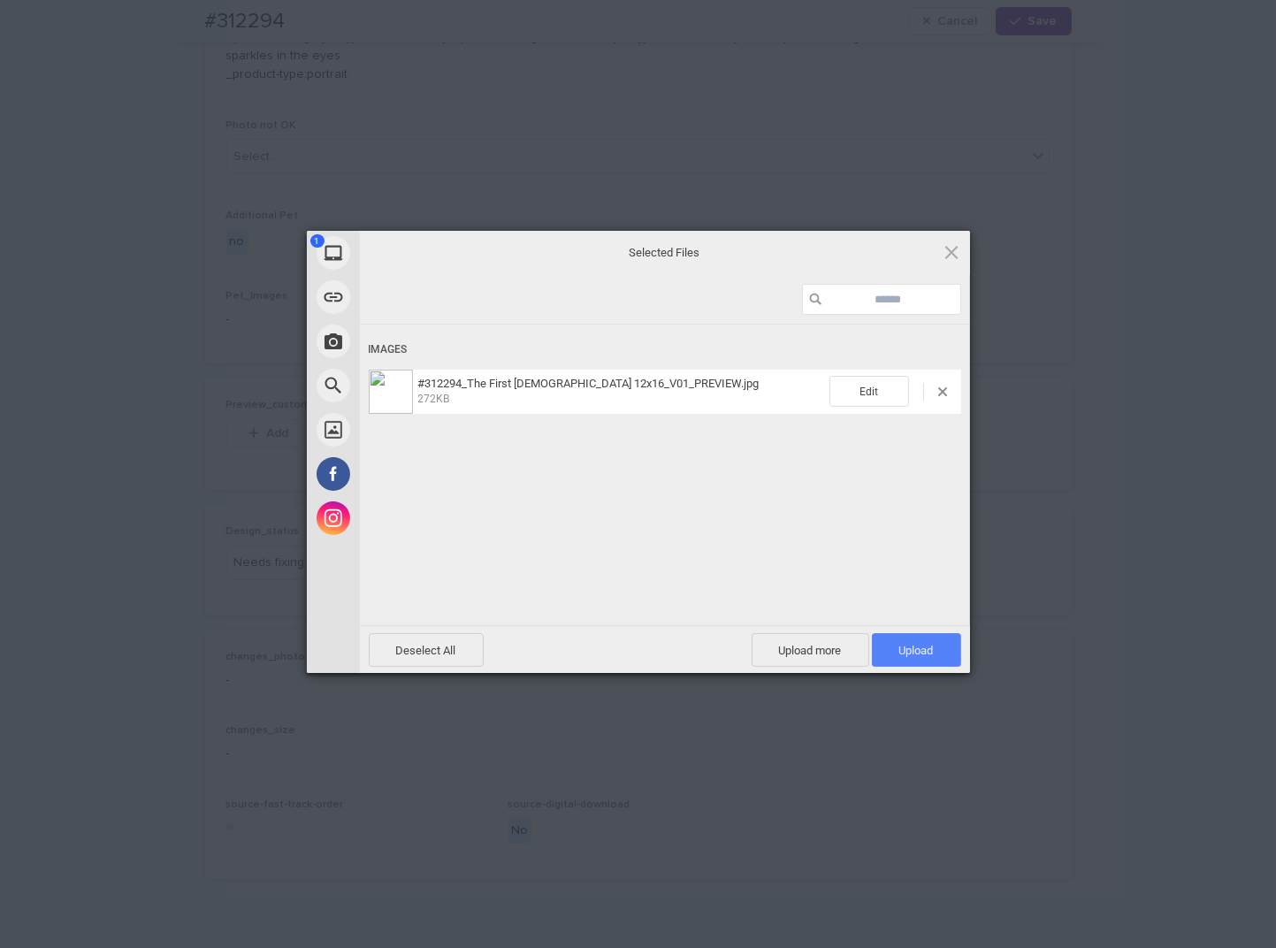
click at [899, 647] on span "Upload 1" at bounding box center [916, 650] width 34 height 13
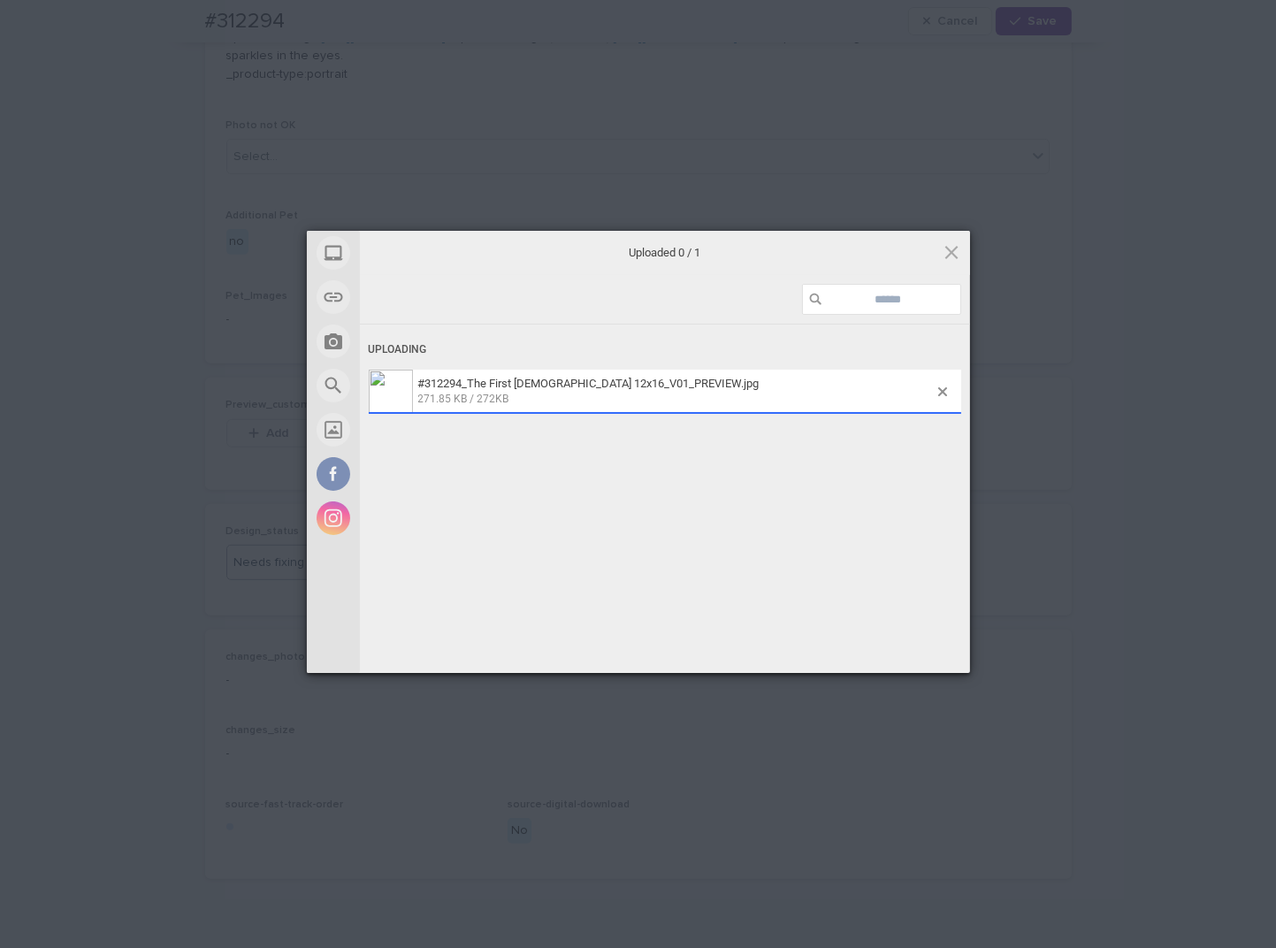
scroll to position [884, 0]
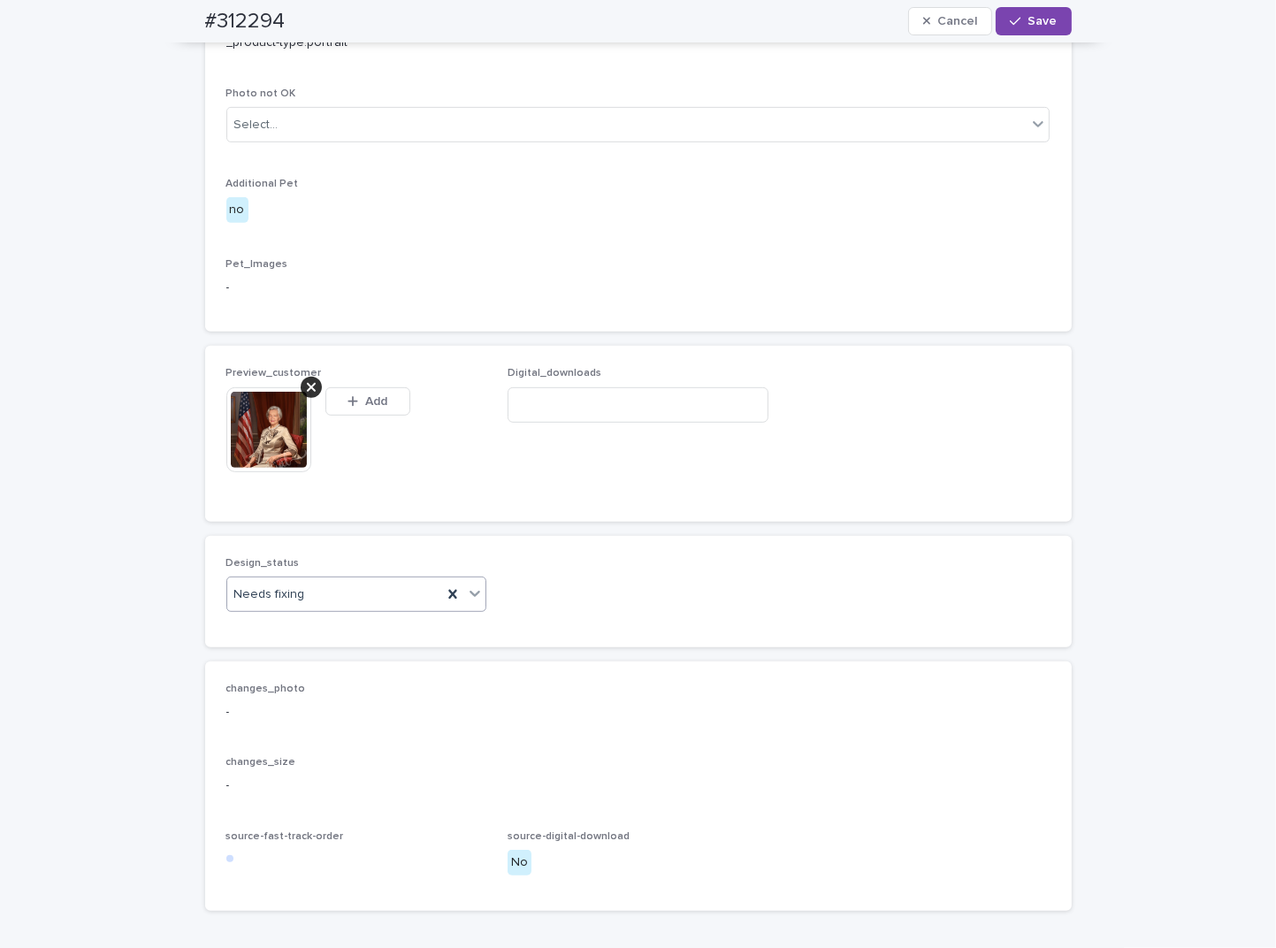
click at [276, 609] on div "Needs fixing" at bounding box center [335, 594] width 216 height 29
click at [293, 703] on div "Uploaded" at bounding box center [349, 701] width 259 height 31
click at [1036, 21] on span "Save" at bounding box center [1043, 21] width 29 height 12
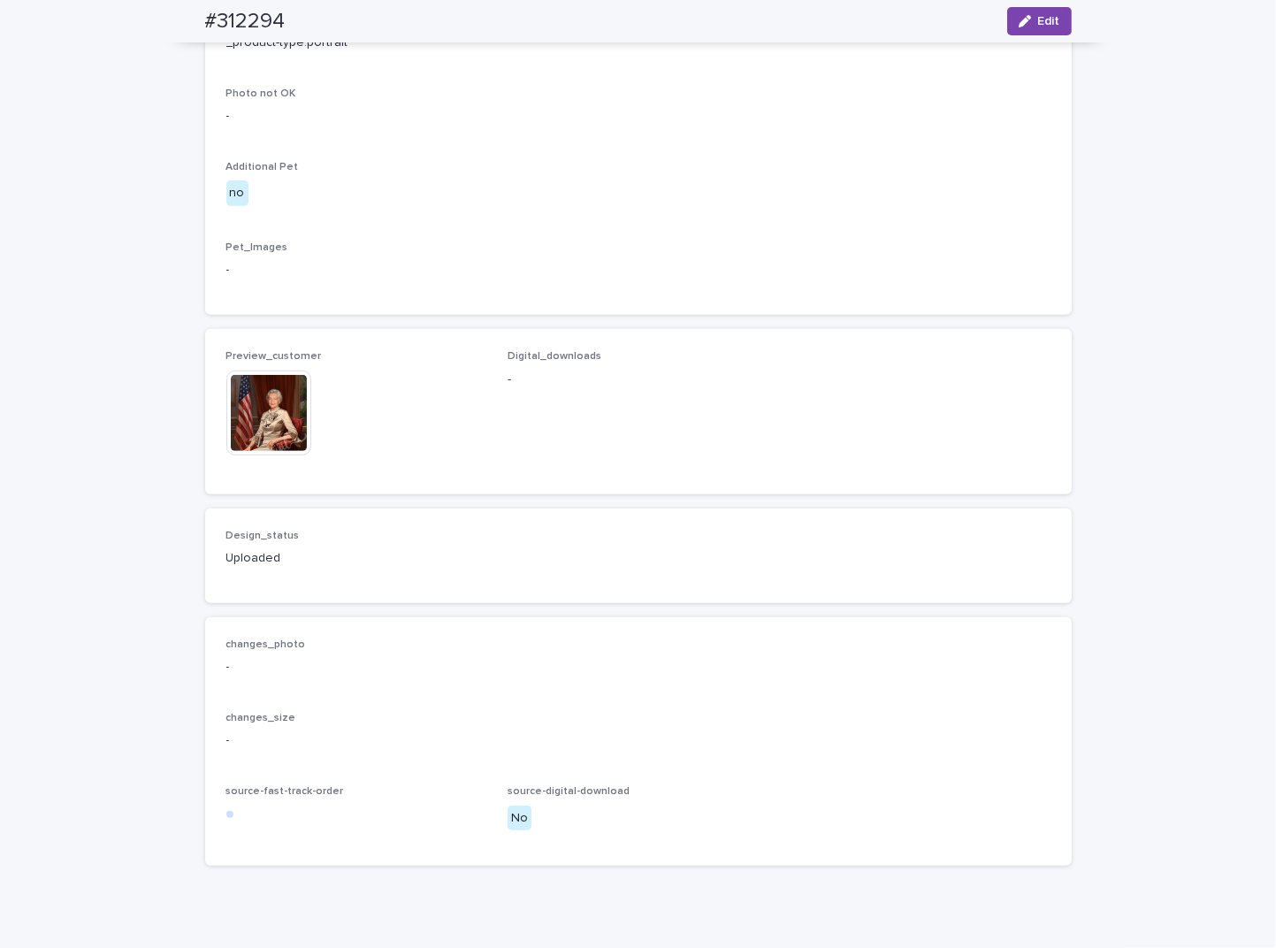
scroll to position [862, 0]
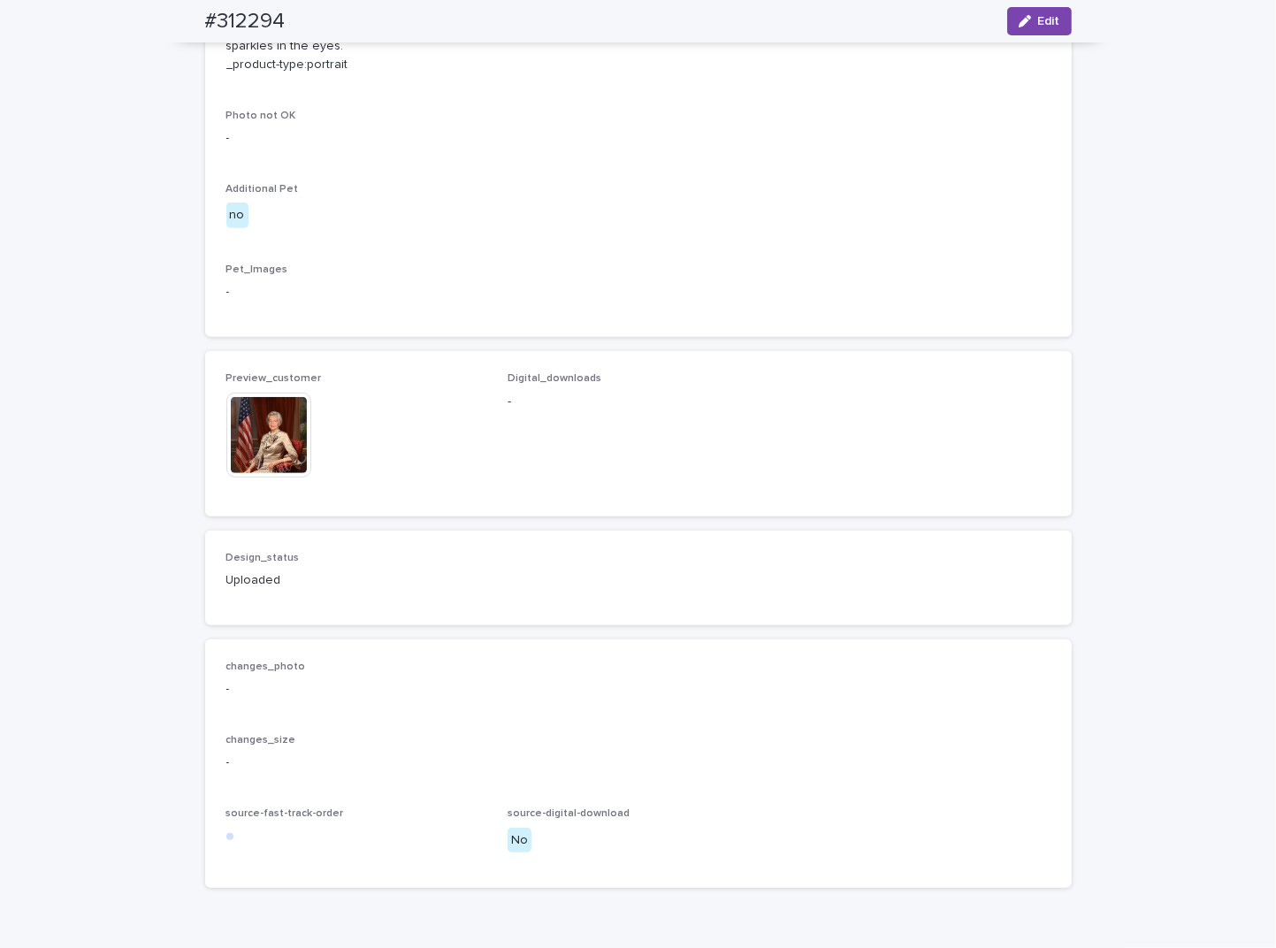
click at [443, 302] on p "-" at bounding box center [638, 292] width 824 height 19
click at [254, 478] on img at bounding box center [268, 435] width 85 height 85
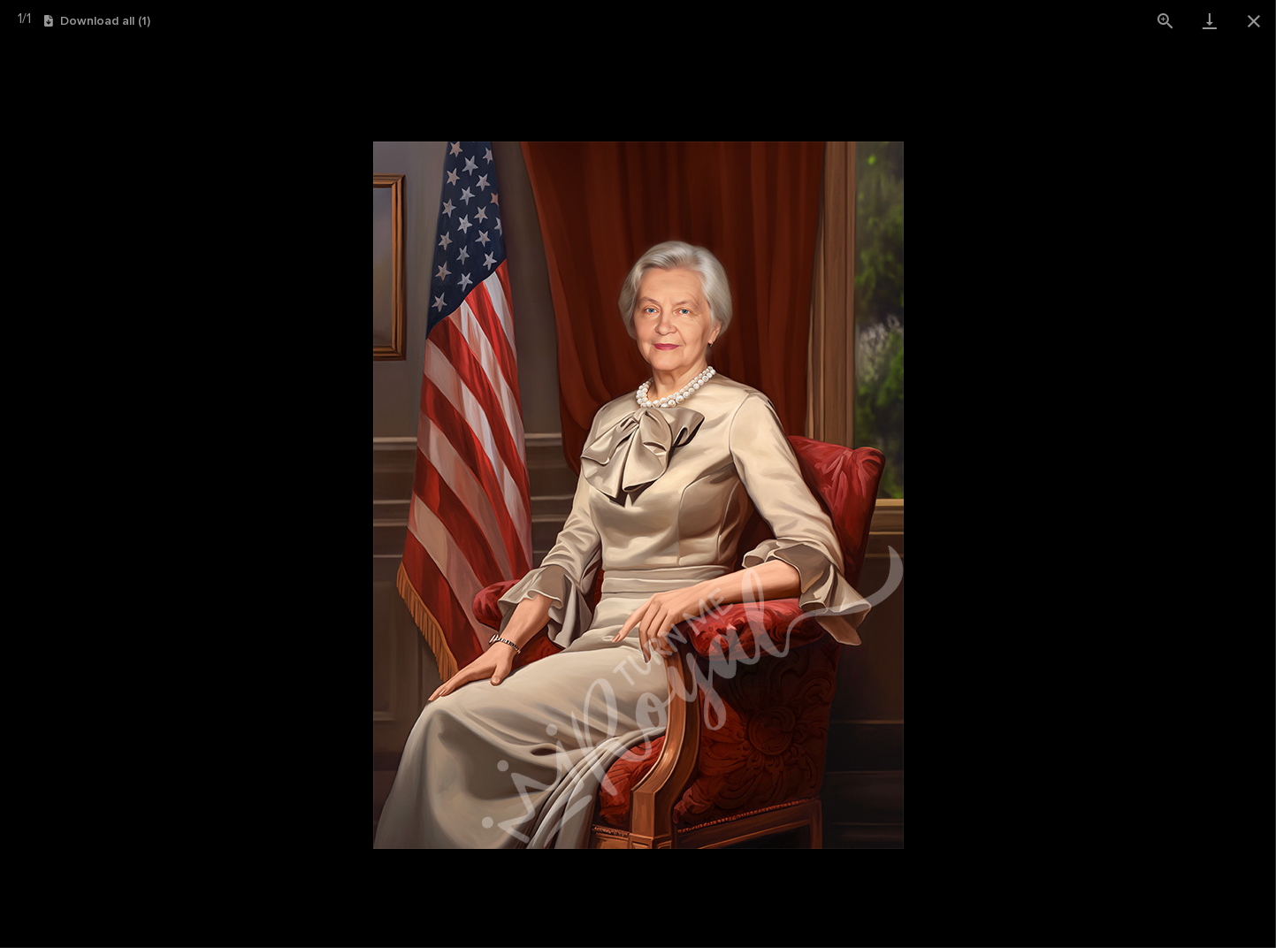
click at [256, 487] on picture at bounding box center [638, 495] width 1276 height 906
click at [252, 486] on picture at bounding box center [638, 495] width 1276 height 906
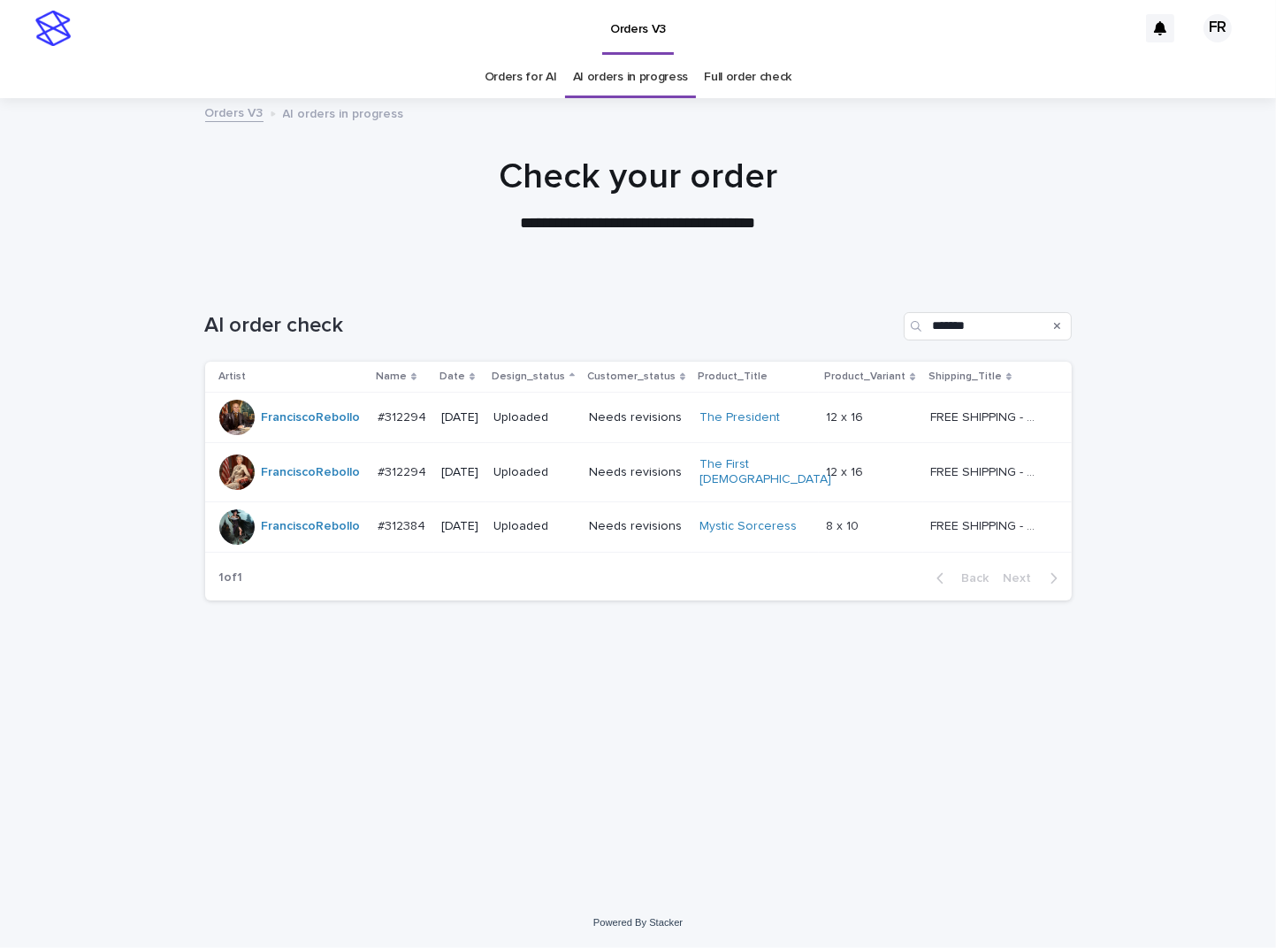
click at [527, 310] on div "AI order check *******" at bounding box center [638, 319] width 867 height 85
